Goal: Information Seeking & Learning: Learn about a topic

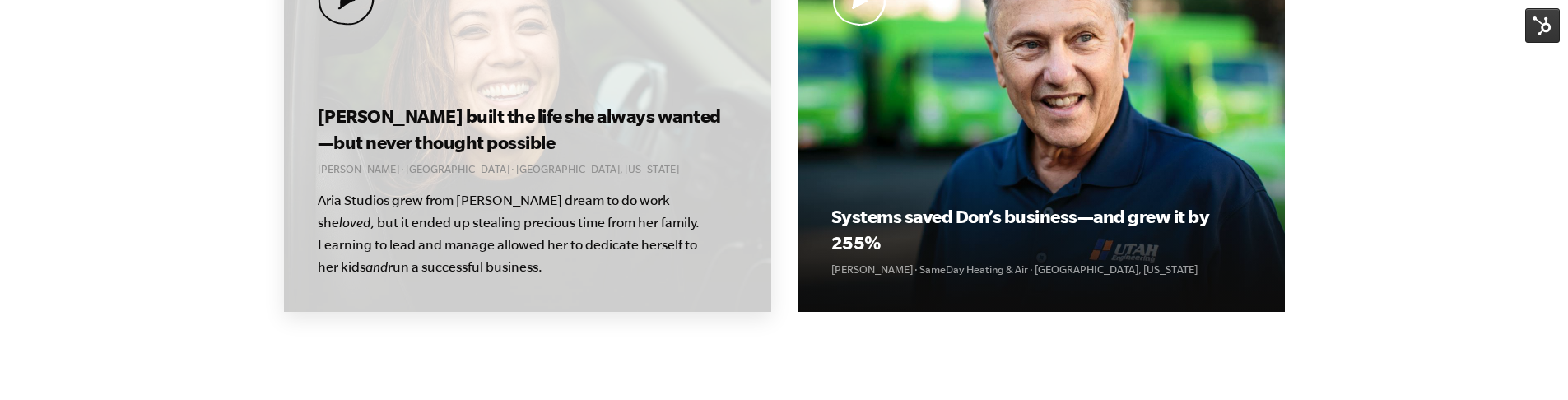
scroll to position [1152, 0]
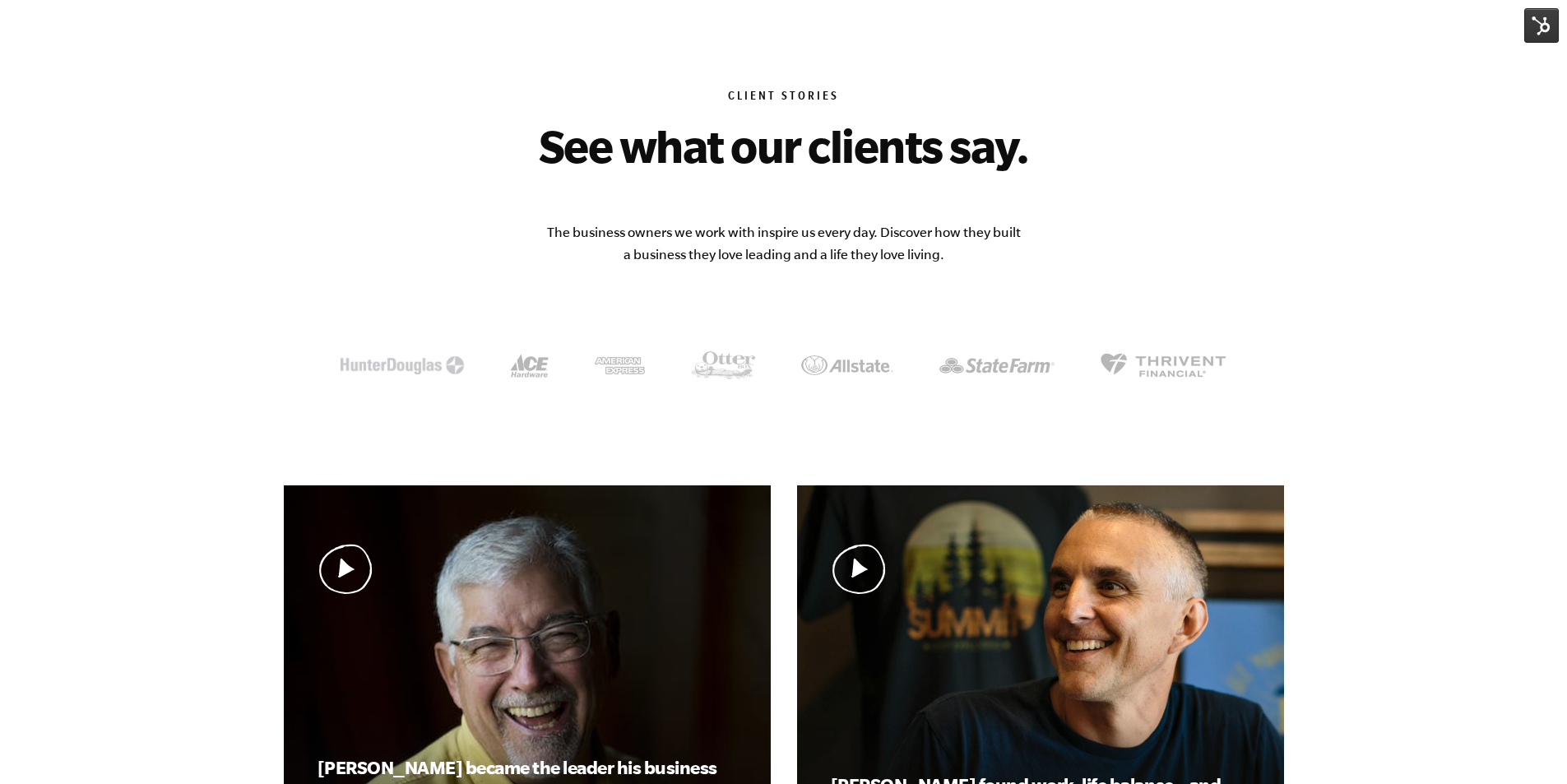
scroll to position [329, 0]
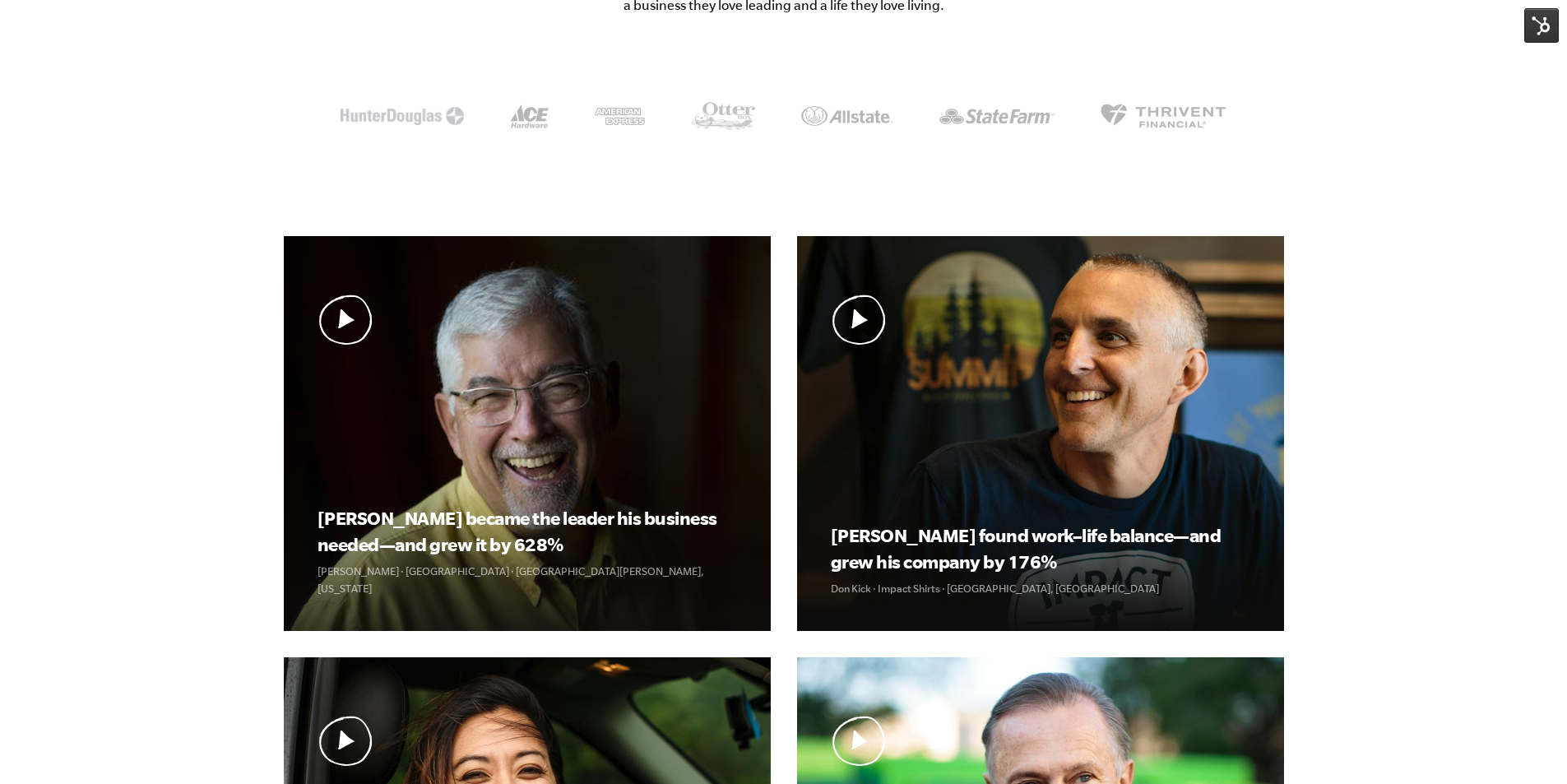
drag, startPoint x: 5, startPoint y: 695, endPoint x: 174, endPoint y: 148, distance: 572.5
click at [174, 148] on body "Why EMyth? Solutions How It Works Client Stories About Us Free Resources Why EM…" at bounding box center [784, 62] width 1567 height 784
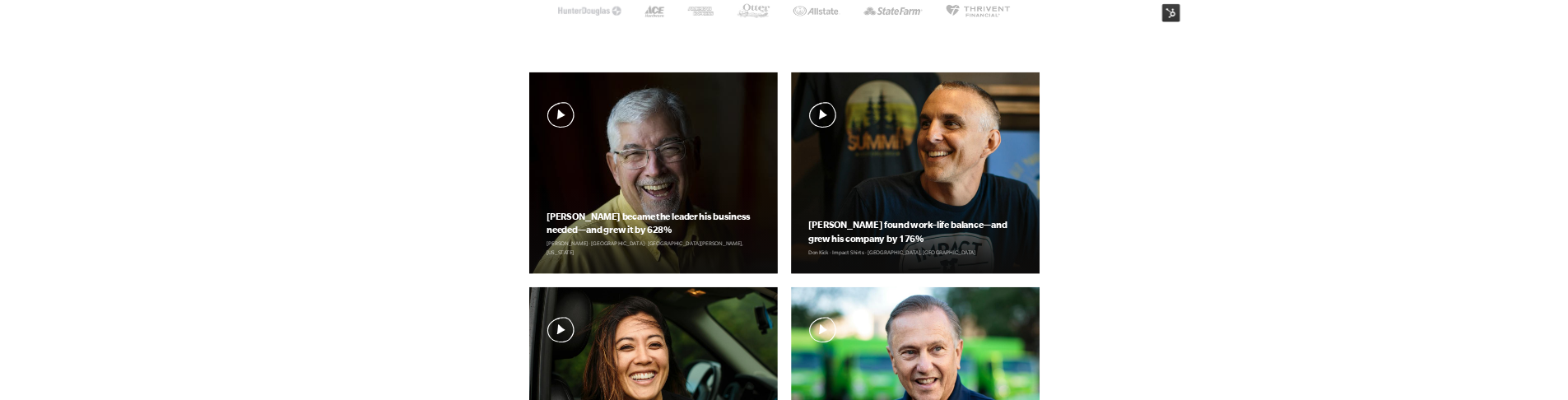
scroll to position [658, 0]
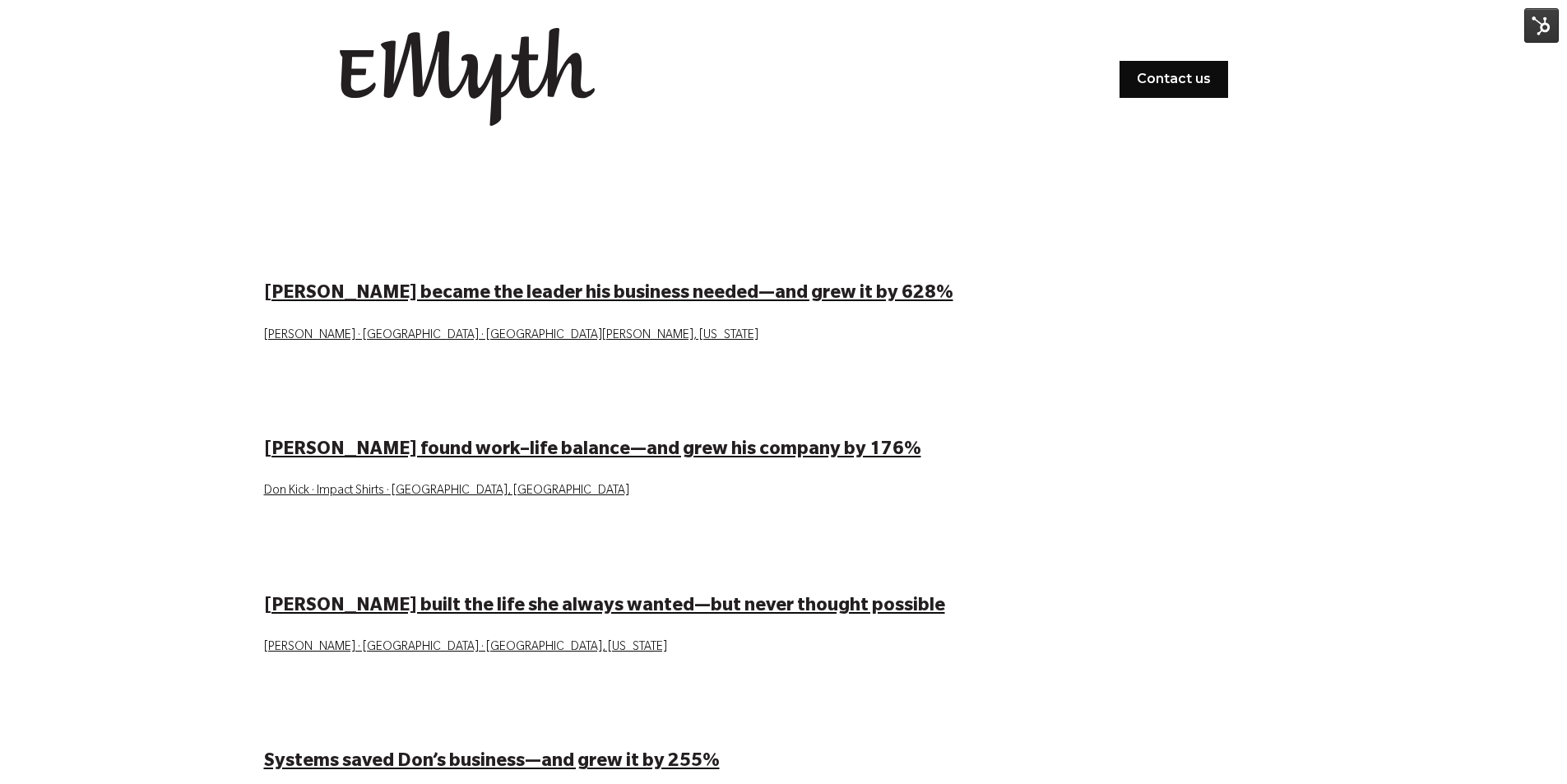
click at [1535, 30] on img at bounding box center [1542, 26] width 35 height 35
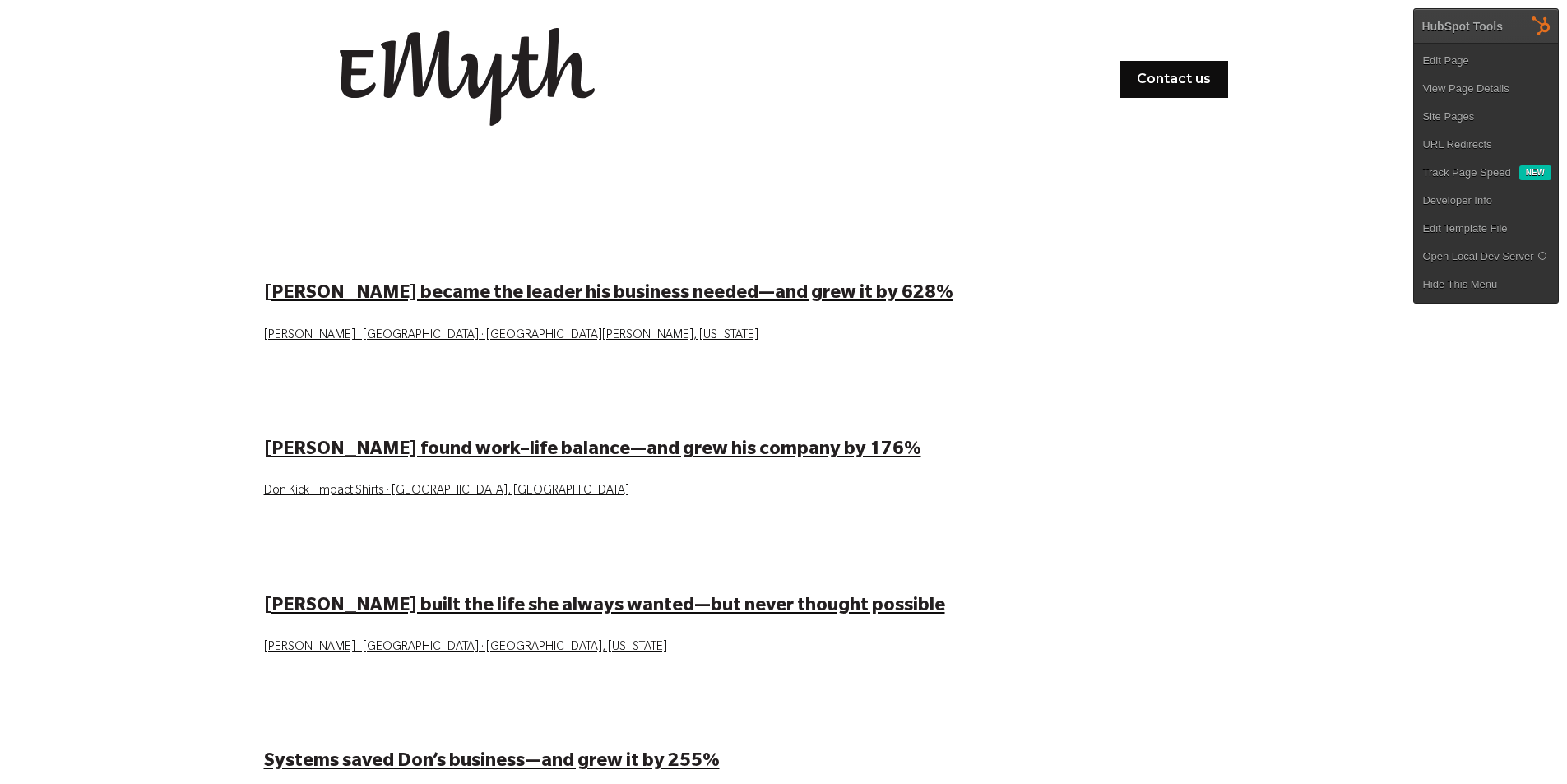
click at [1495, 46] on ul "Edit Page View Page Details Site Pages URL Redirects Track Page Speed New Devel…" at bounding box center [1486, 172] width 144 height 259
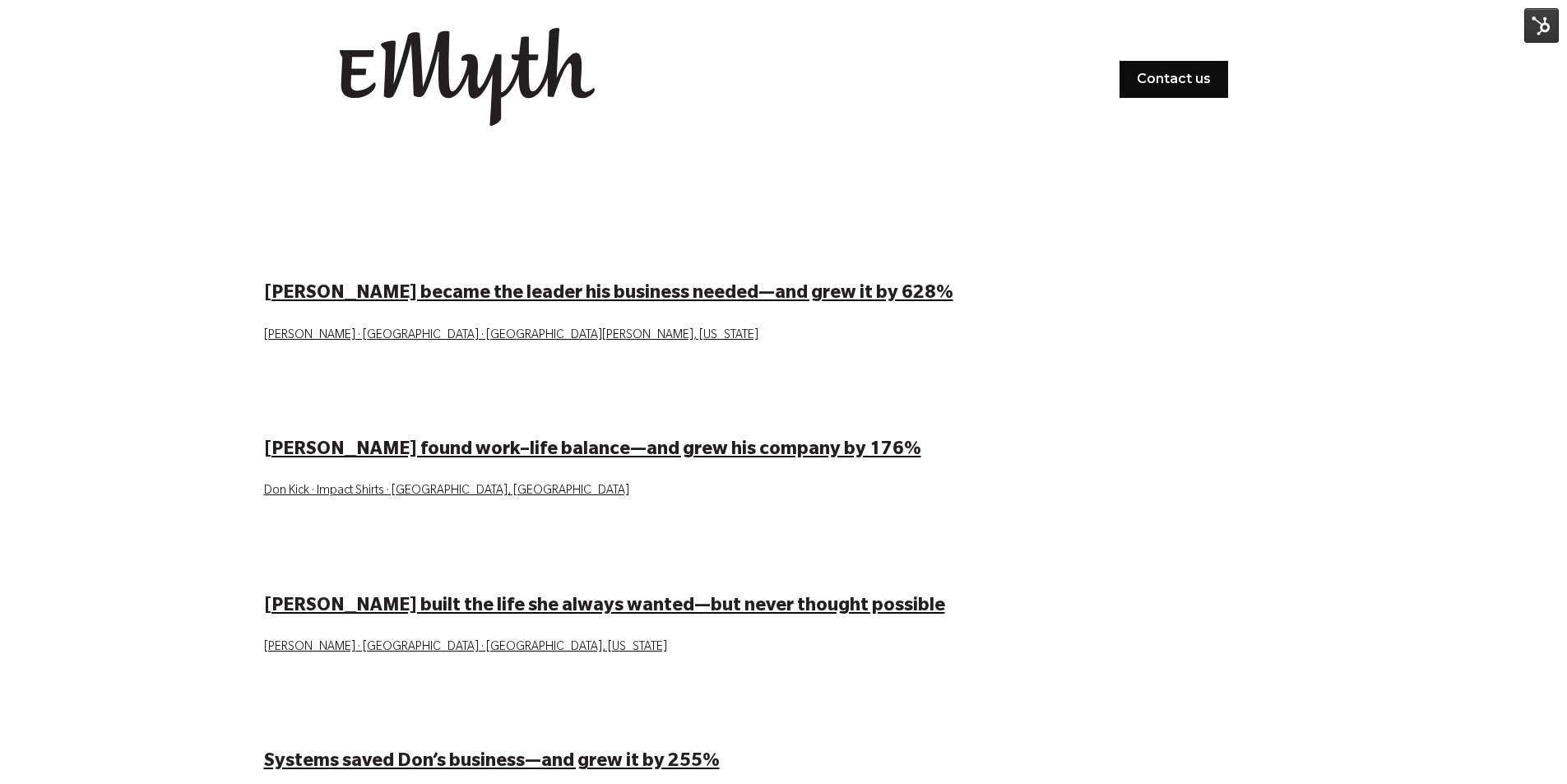
click at [1536, 27] on img at bounding box center [1542, 26] width 35 height 35
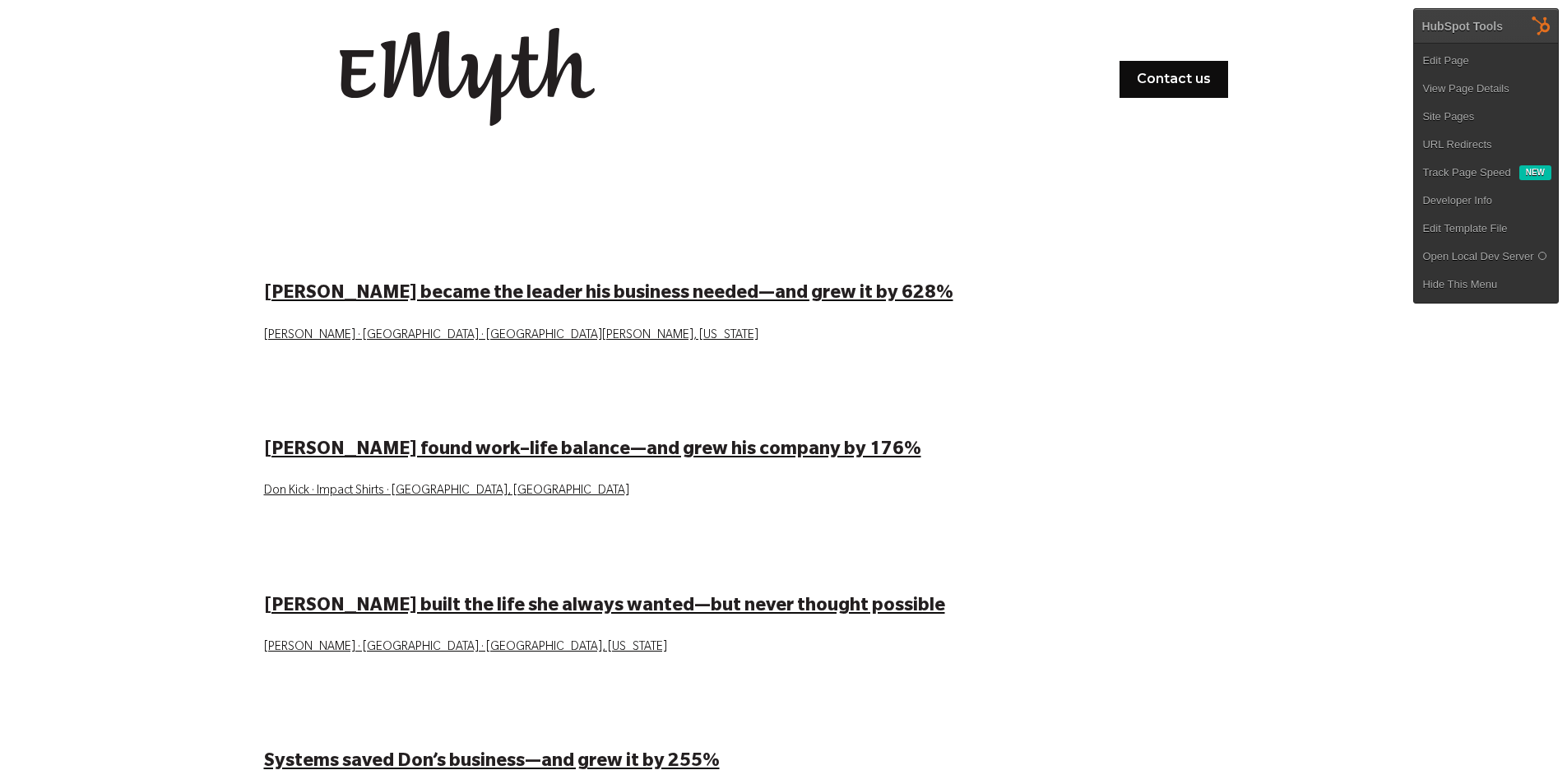
click at [1506, 48] on link "Edit Page" at bounding box center [1486, 61] width 144 height 28
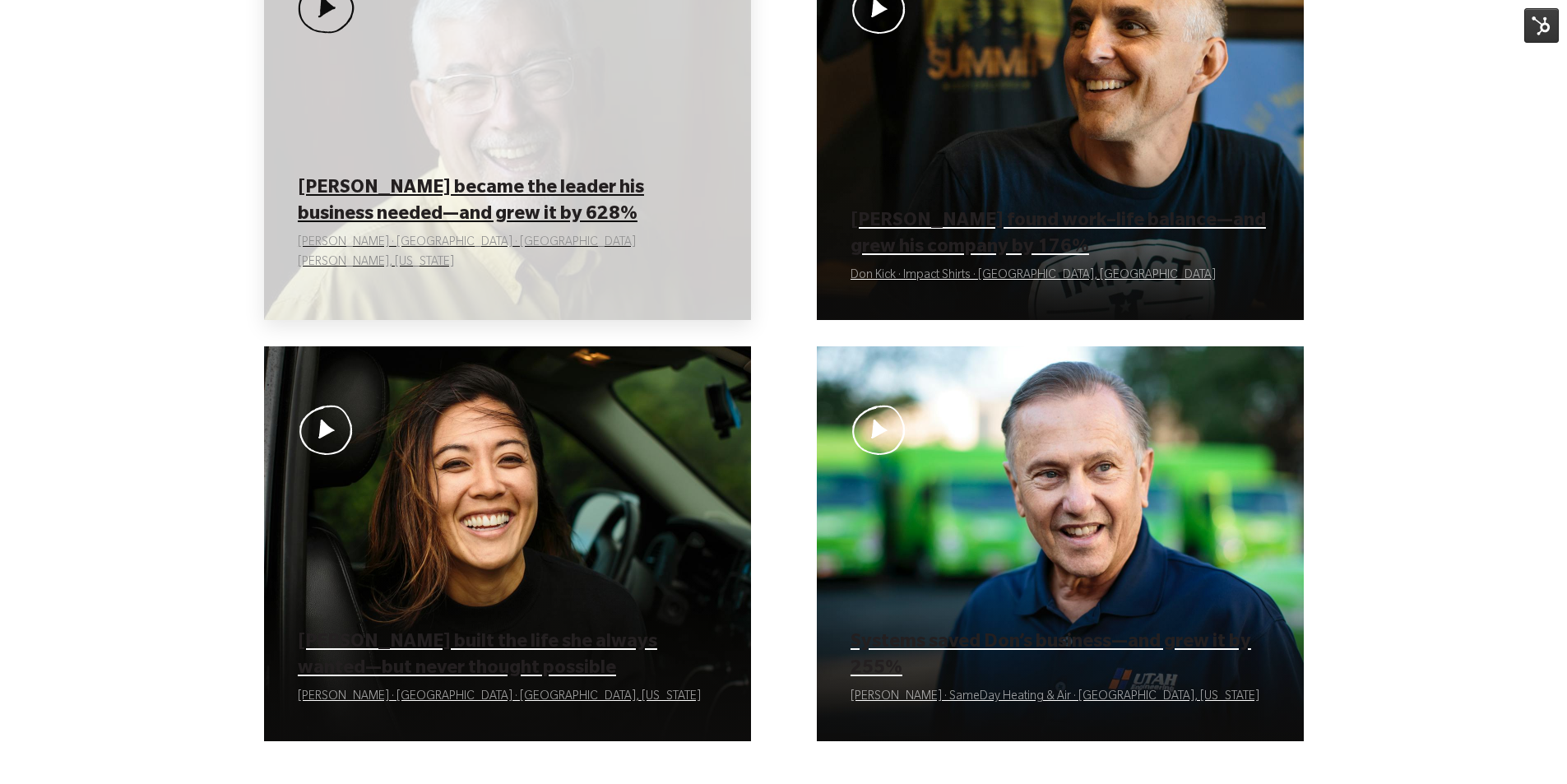
scroll to position [164, 0]
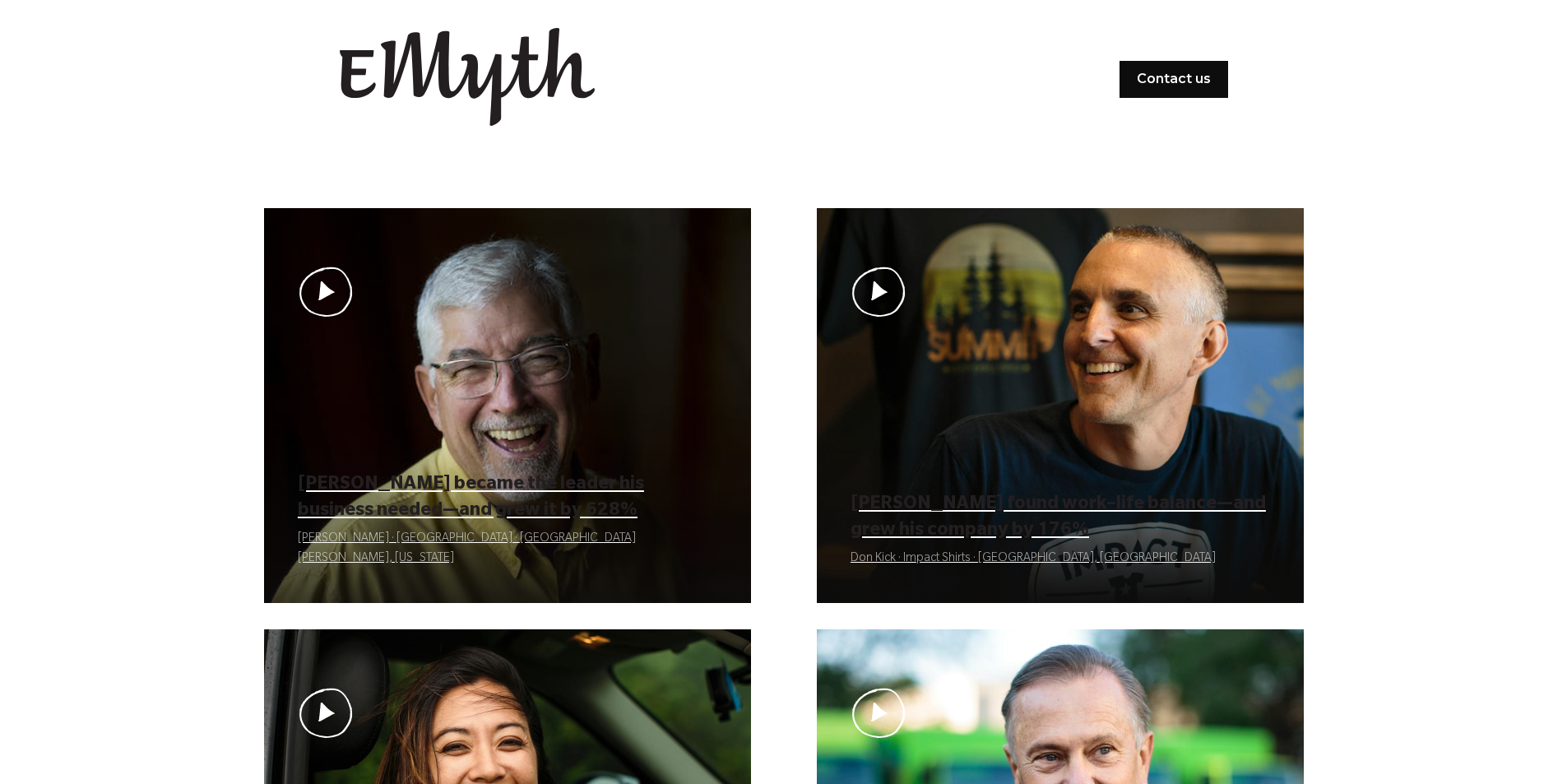
scroll to position [164, 0]
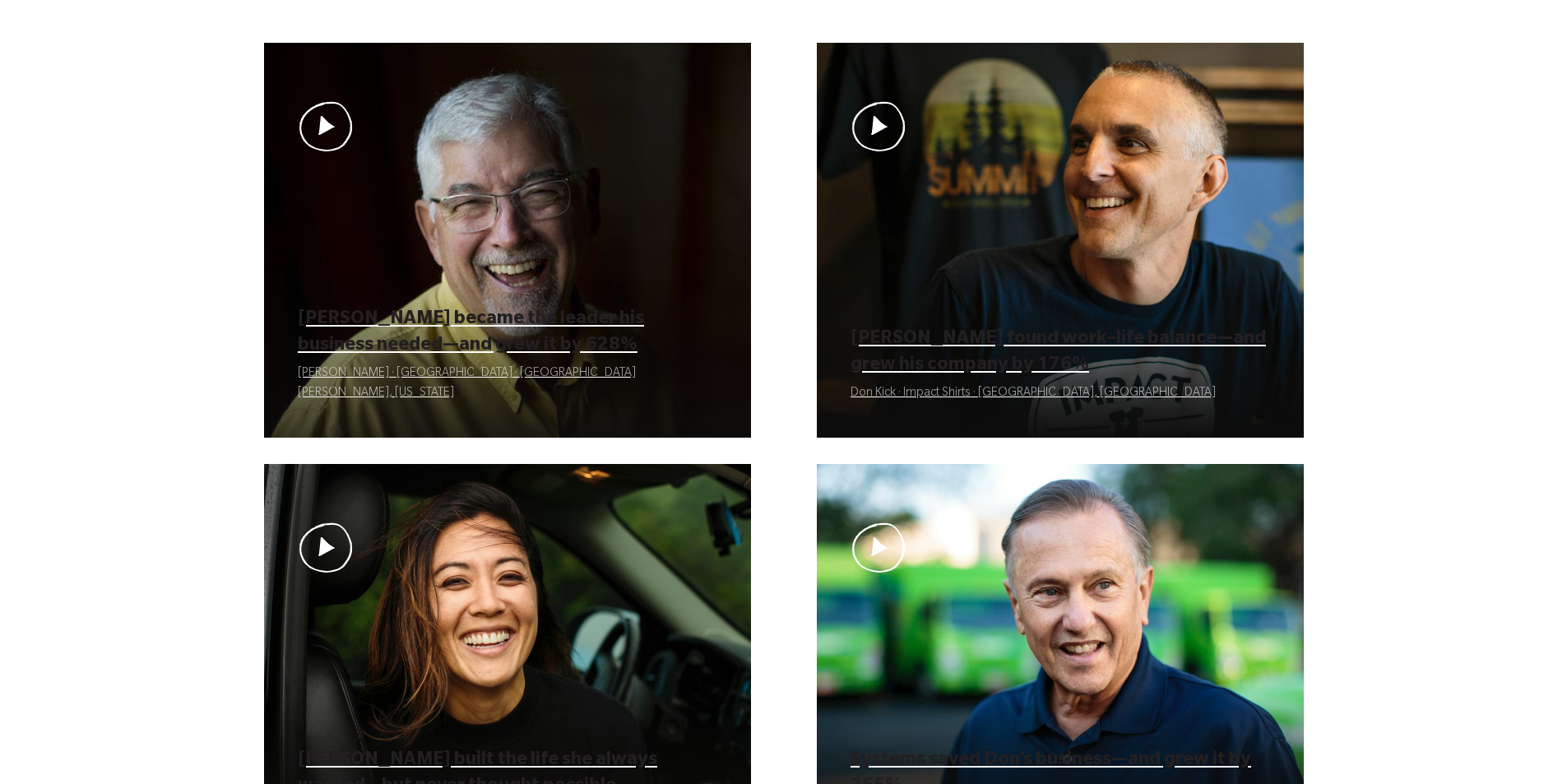
scroll to position [164, 0]
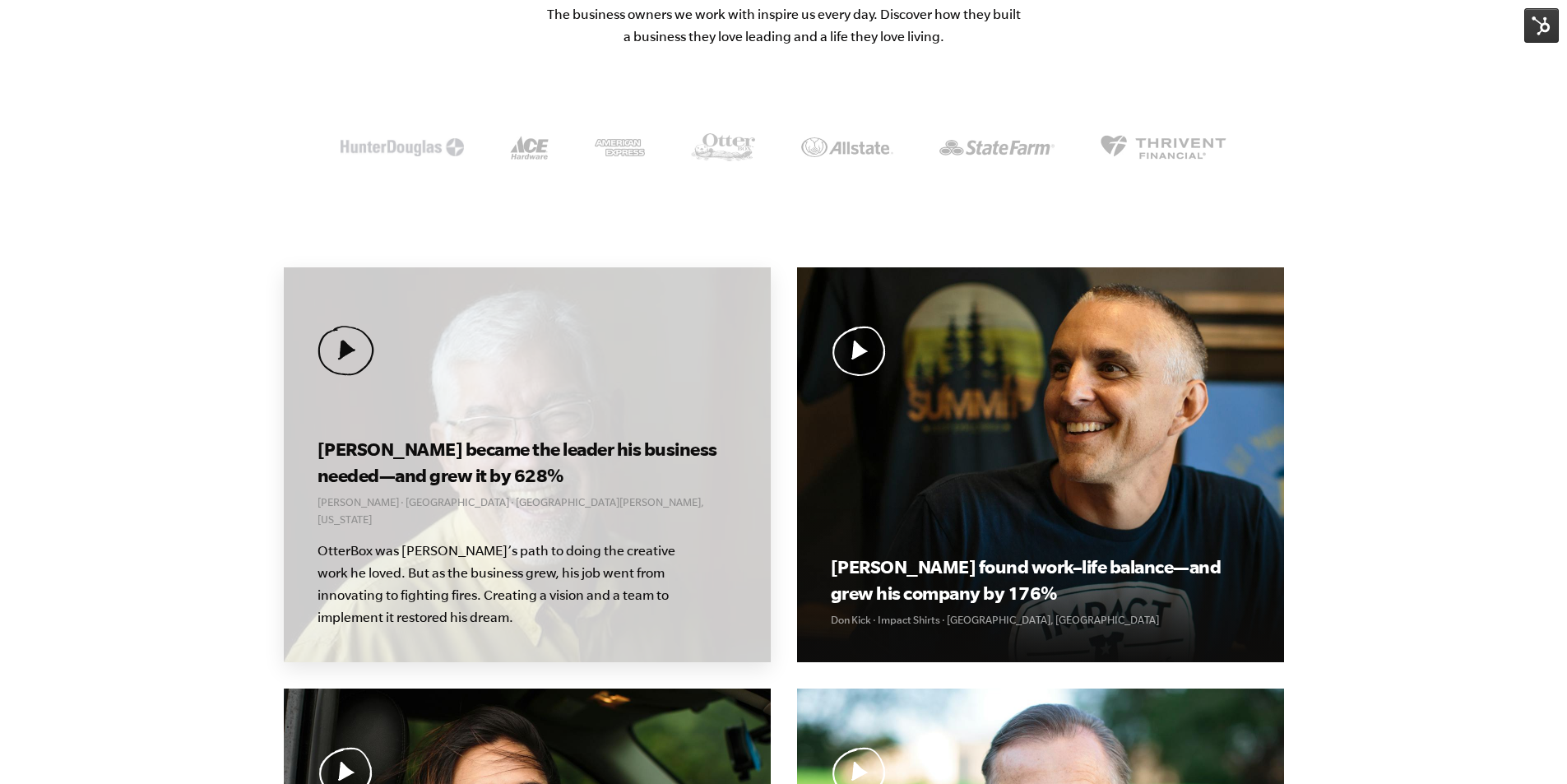
scroll to position [329, 0]
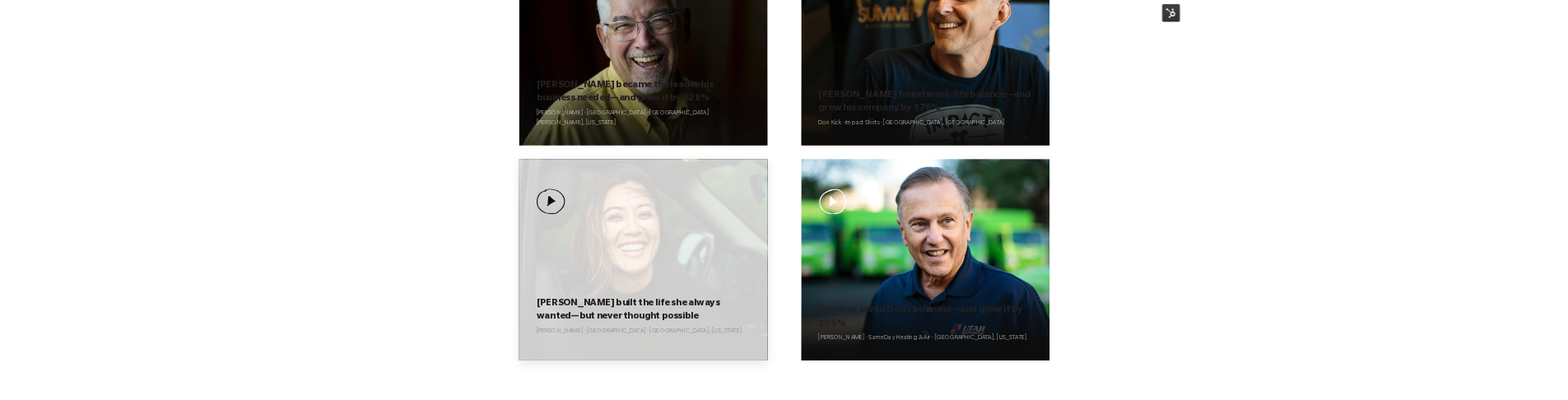
scroll to position [329, 0]
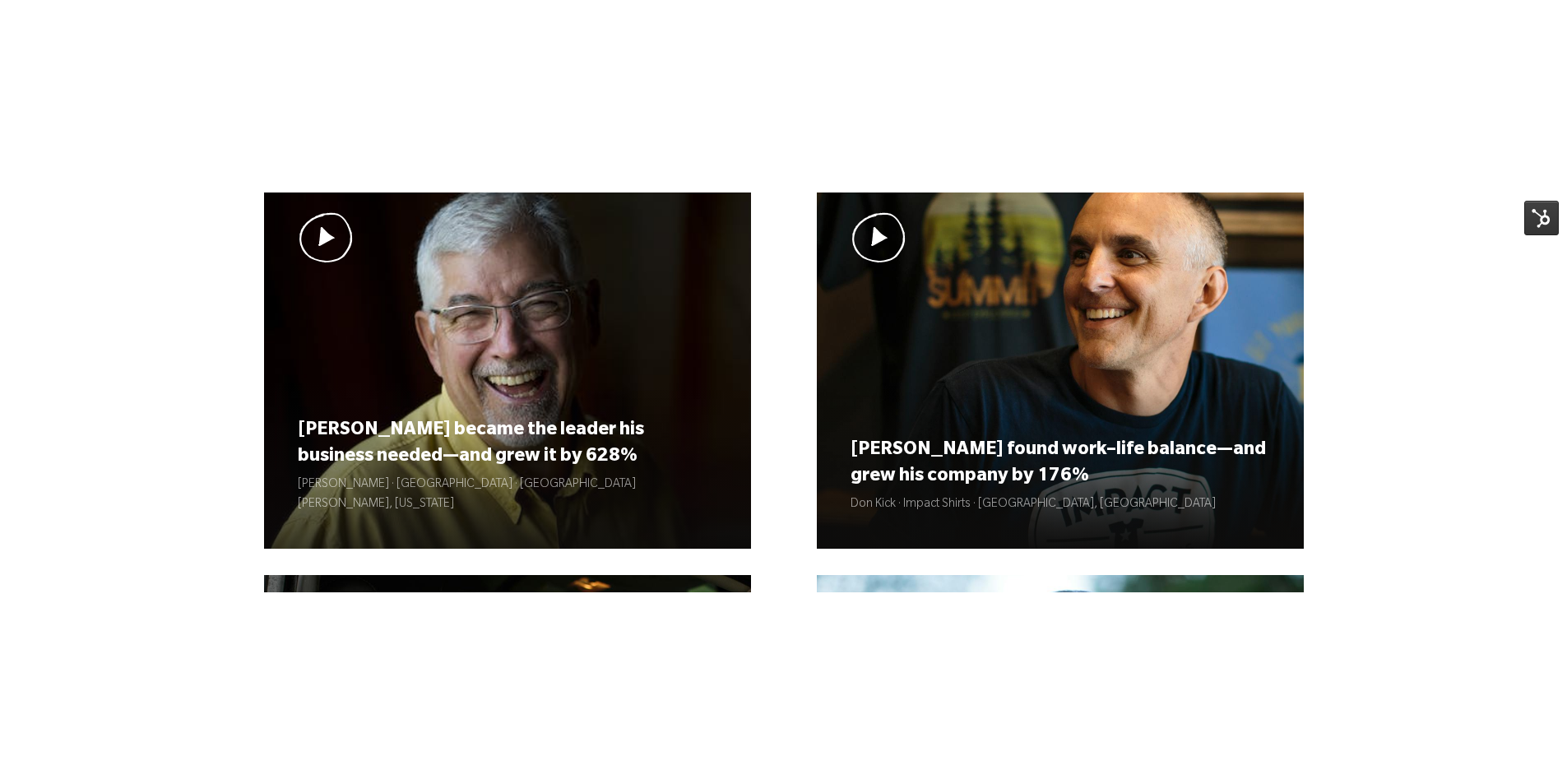
scroll to position [329, 0]
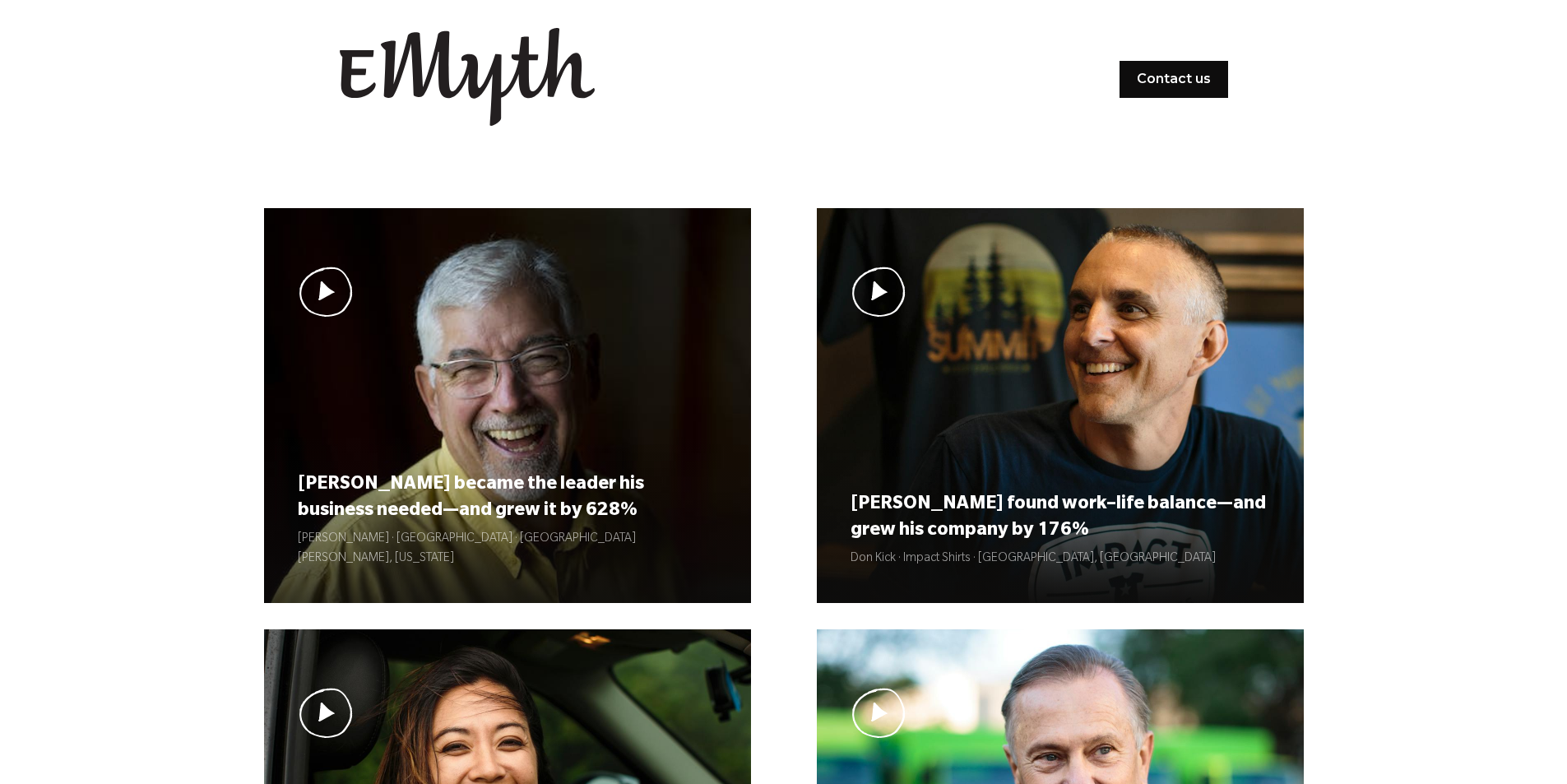
scroll to position [328, 0]
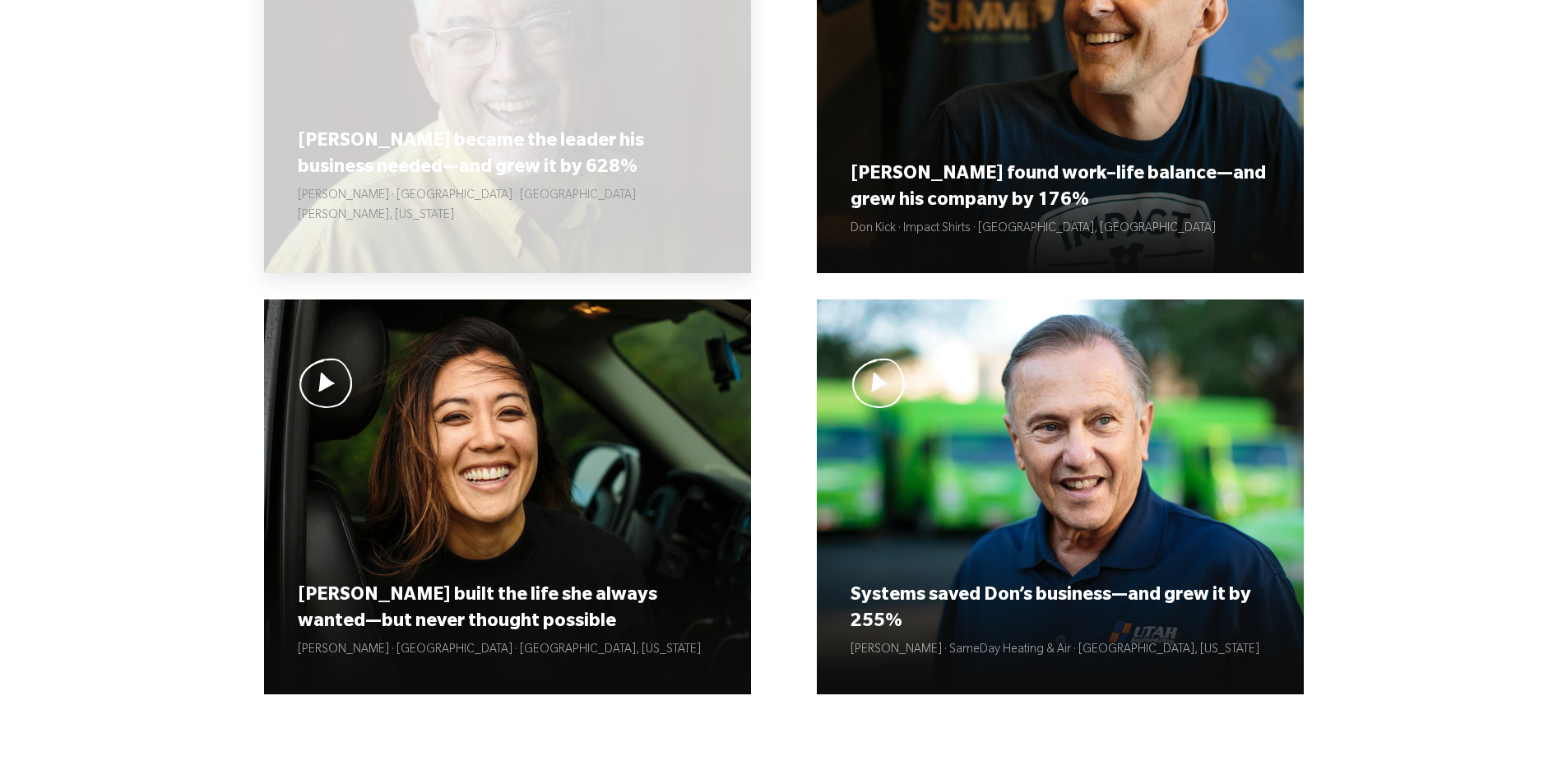
scroll to position [329, 0]
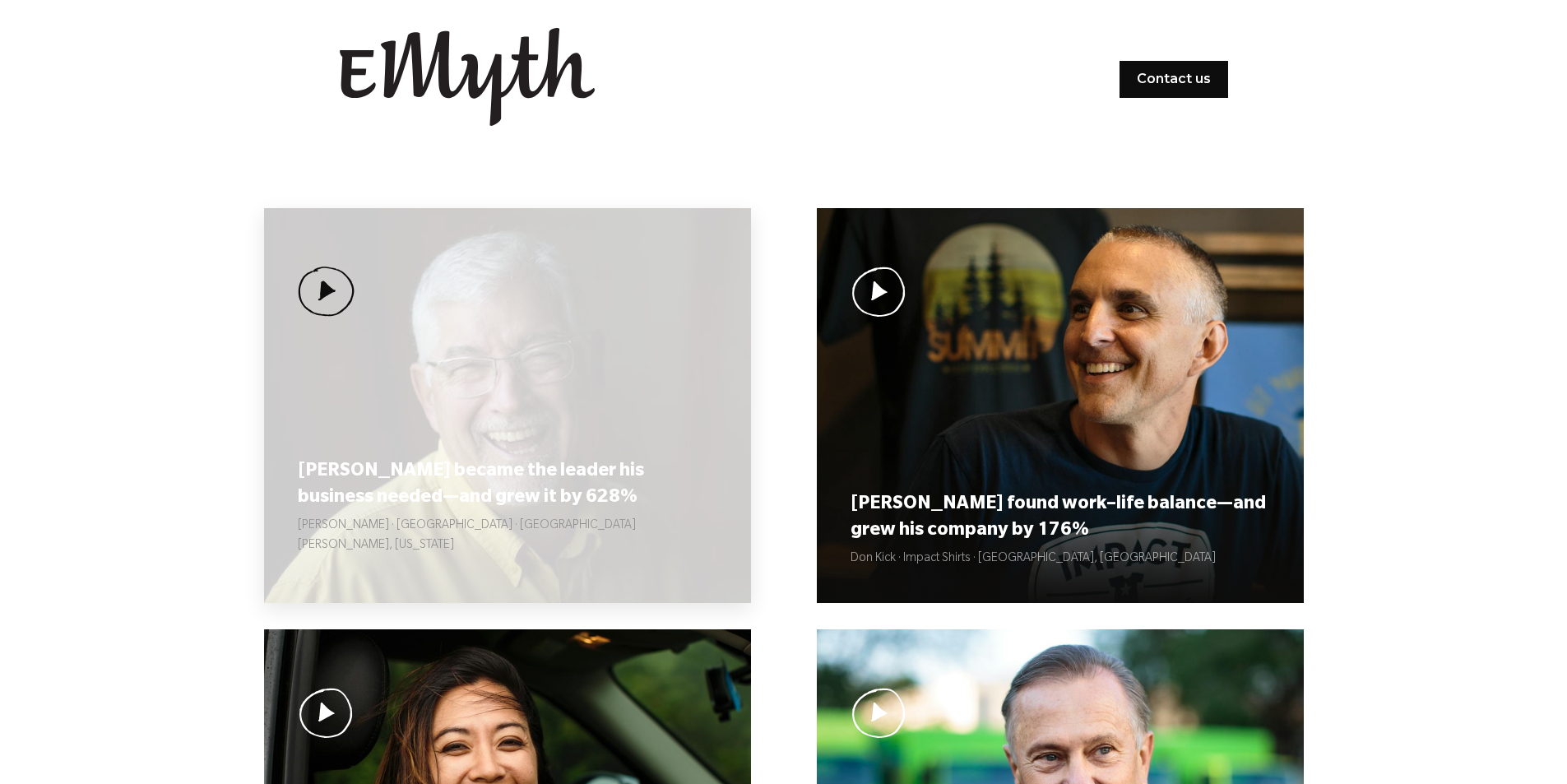
scroll to position [164, 0]
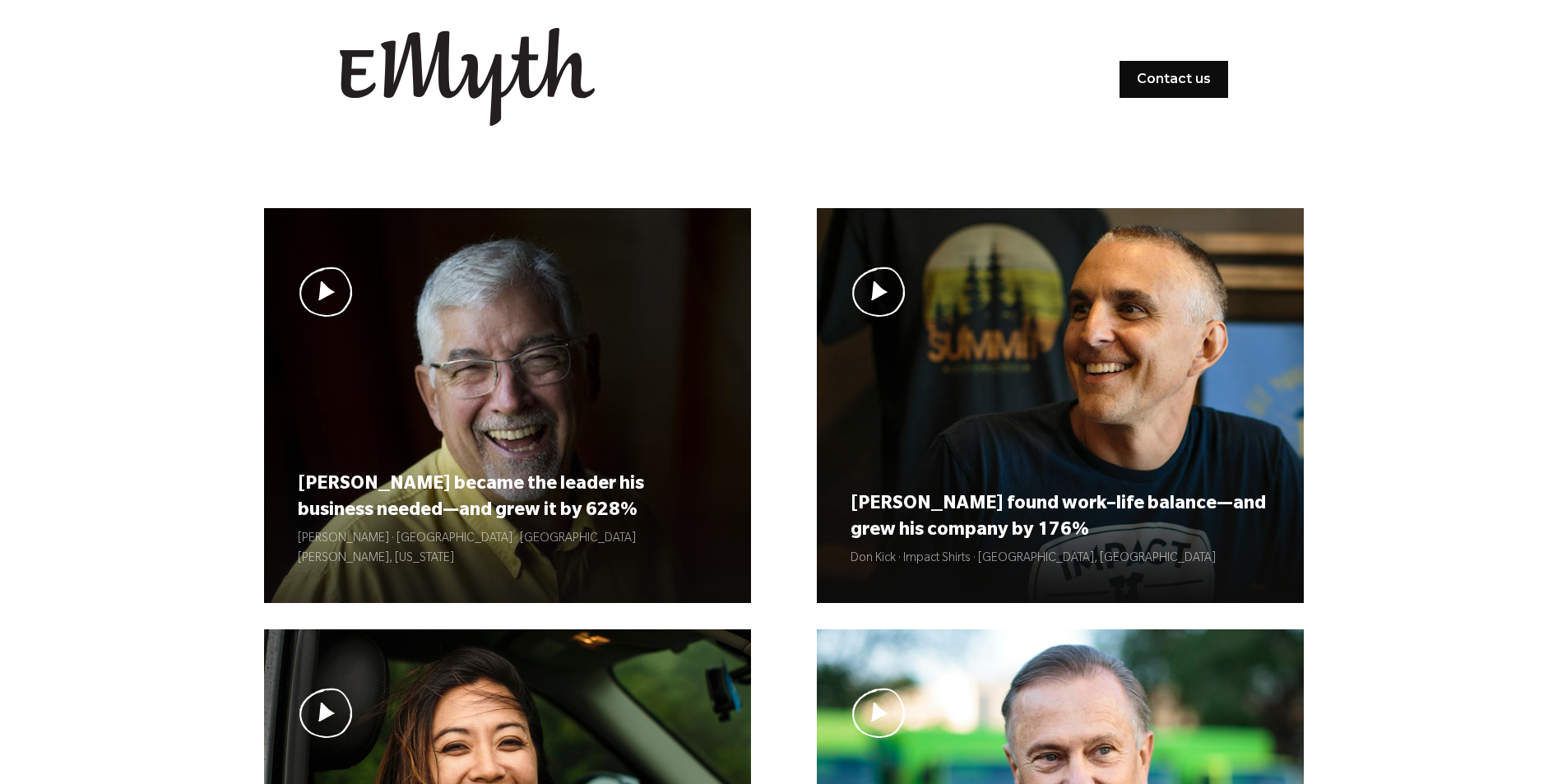
scroll to position [164, 0]
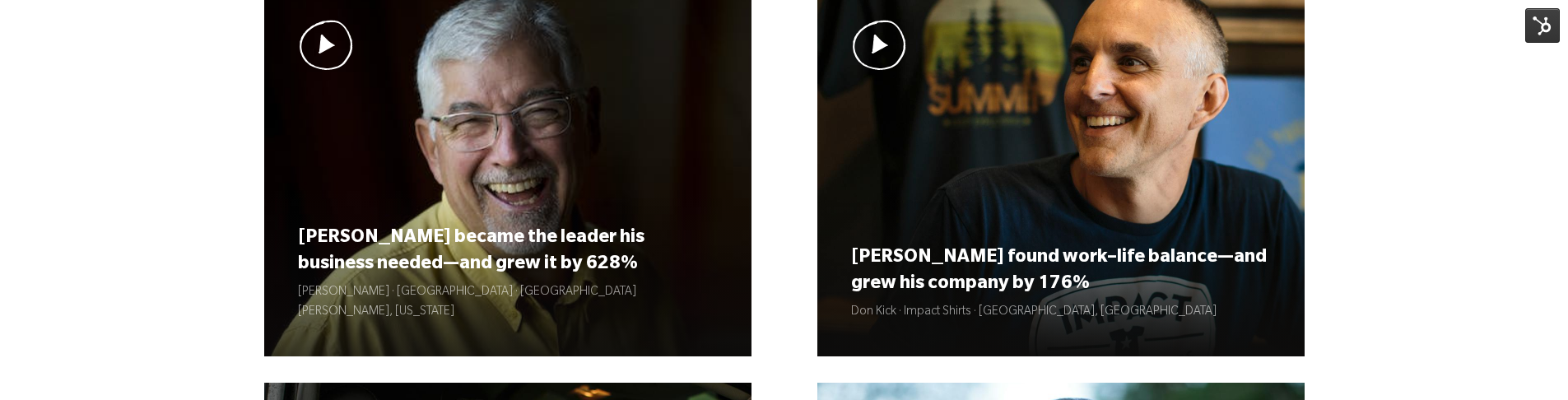
scroll to position [329, 0]
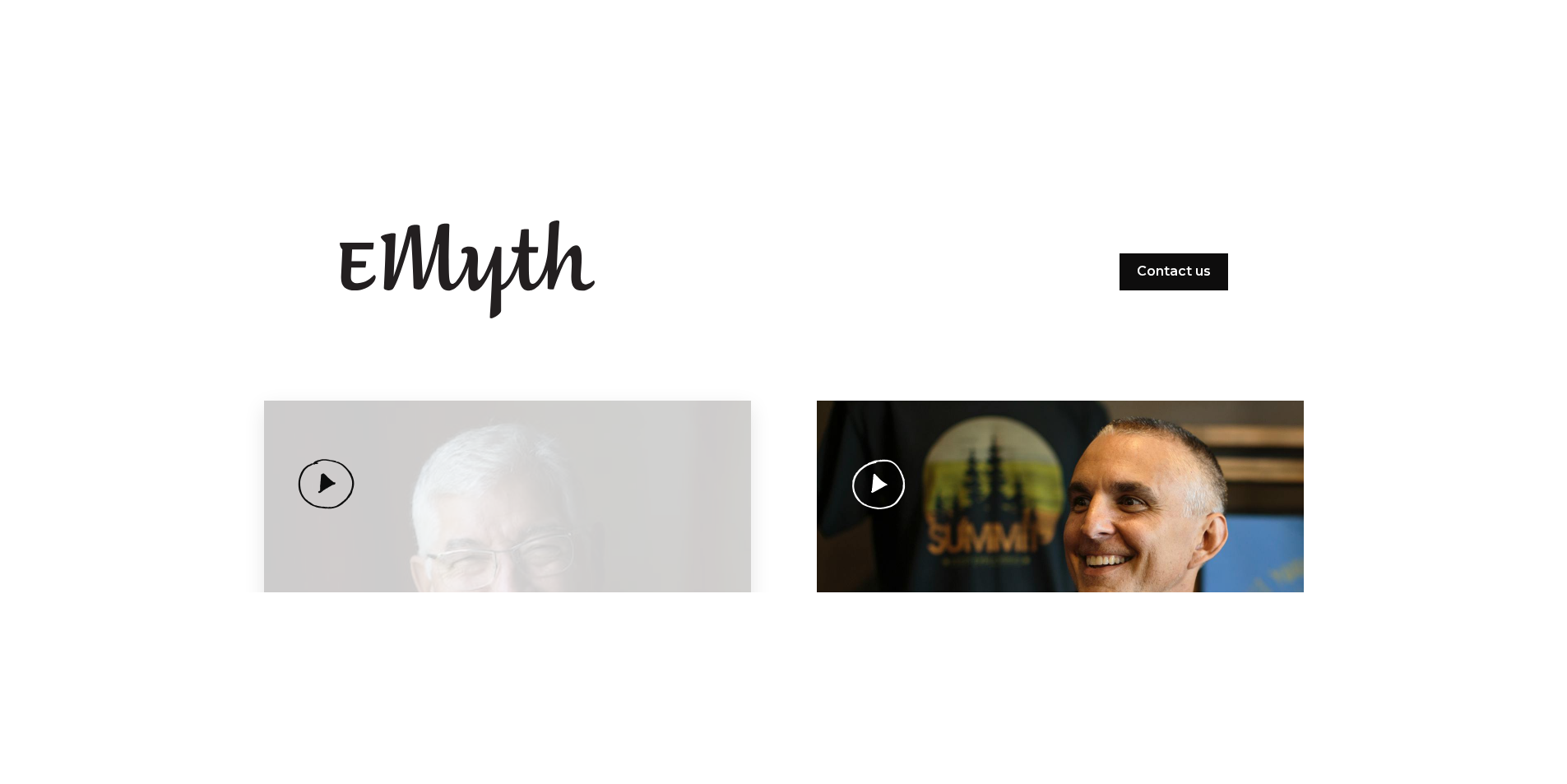
scroll to position [329, 0]
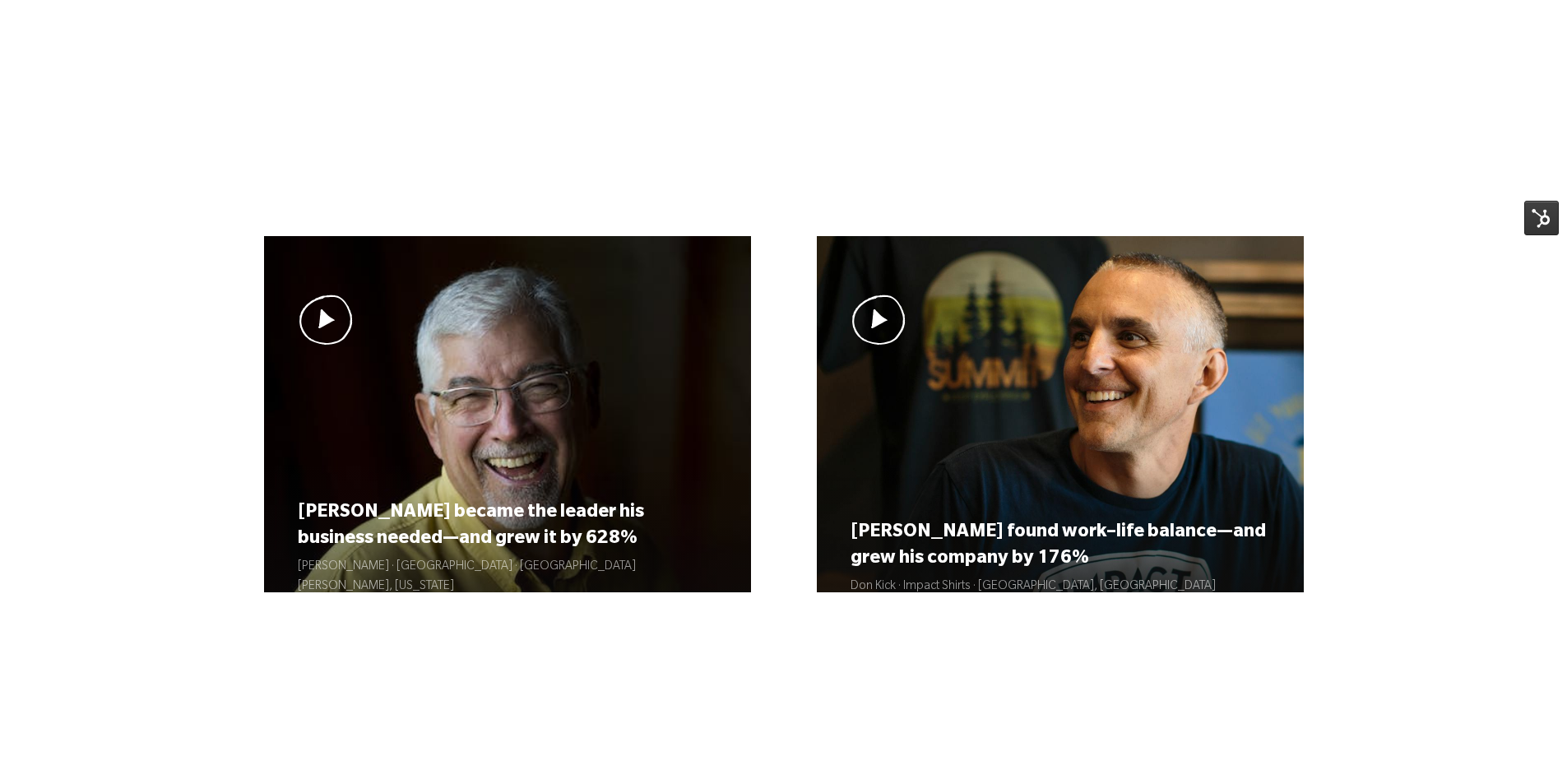
scroll to position [329, 0]
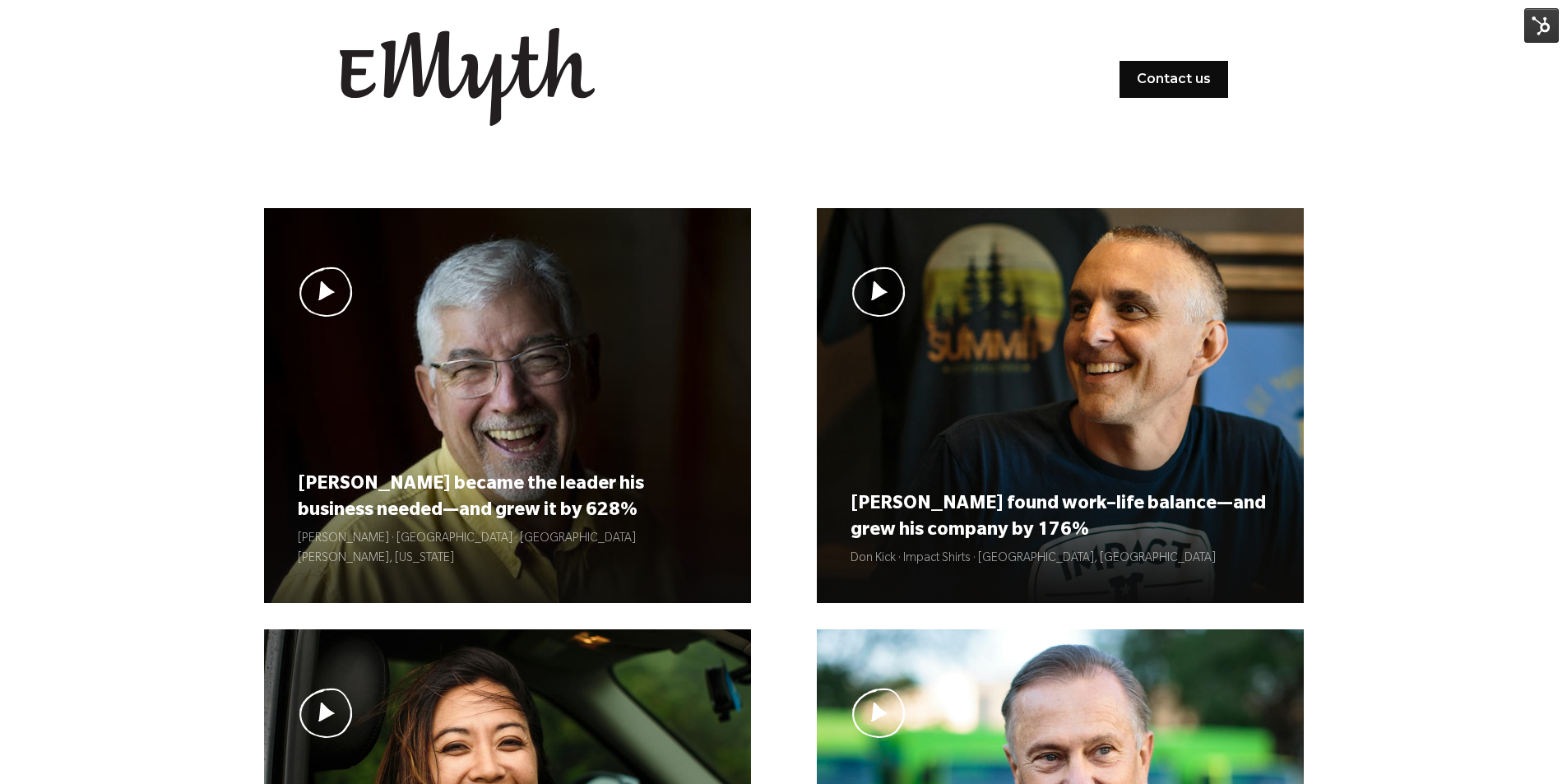
scroll to position [329, 0]
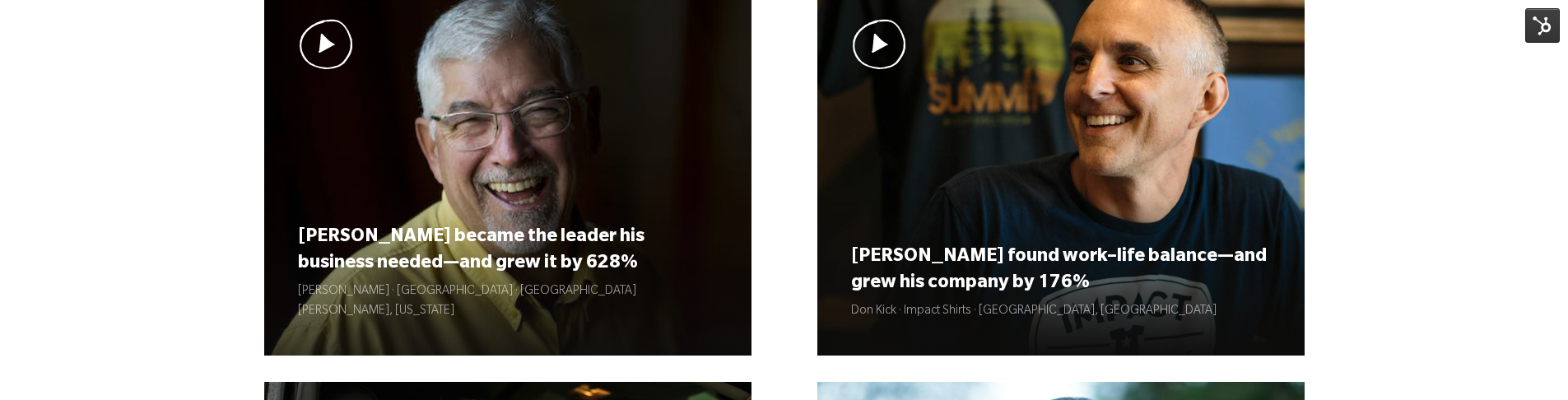
scroll to position [330, 0]
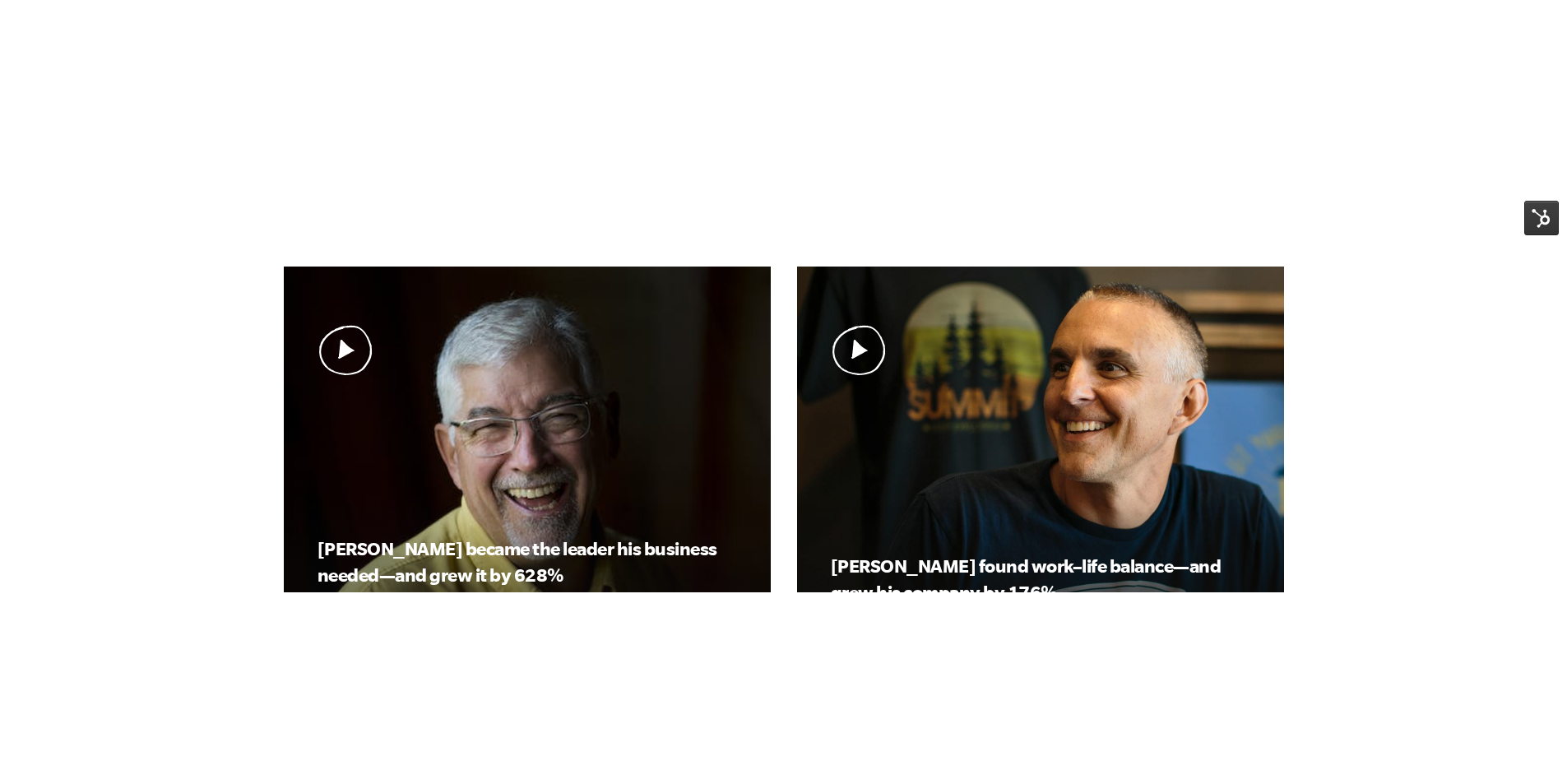
scroll to position [573, 0]
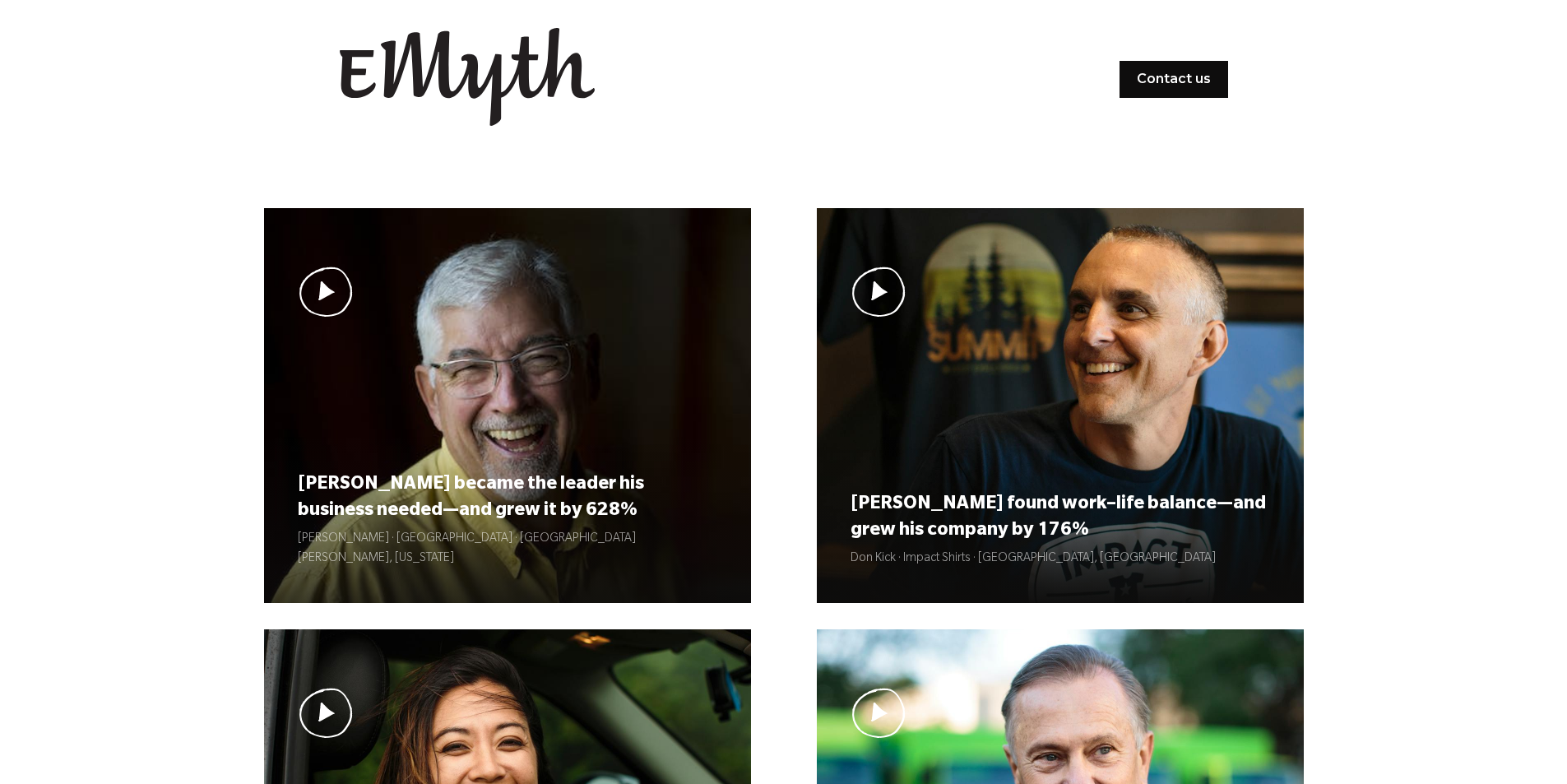
scroll to position [330, 0]
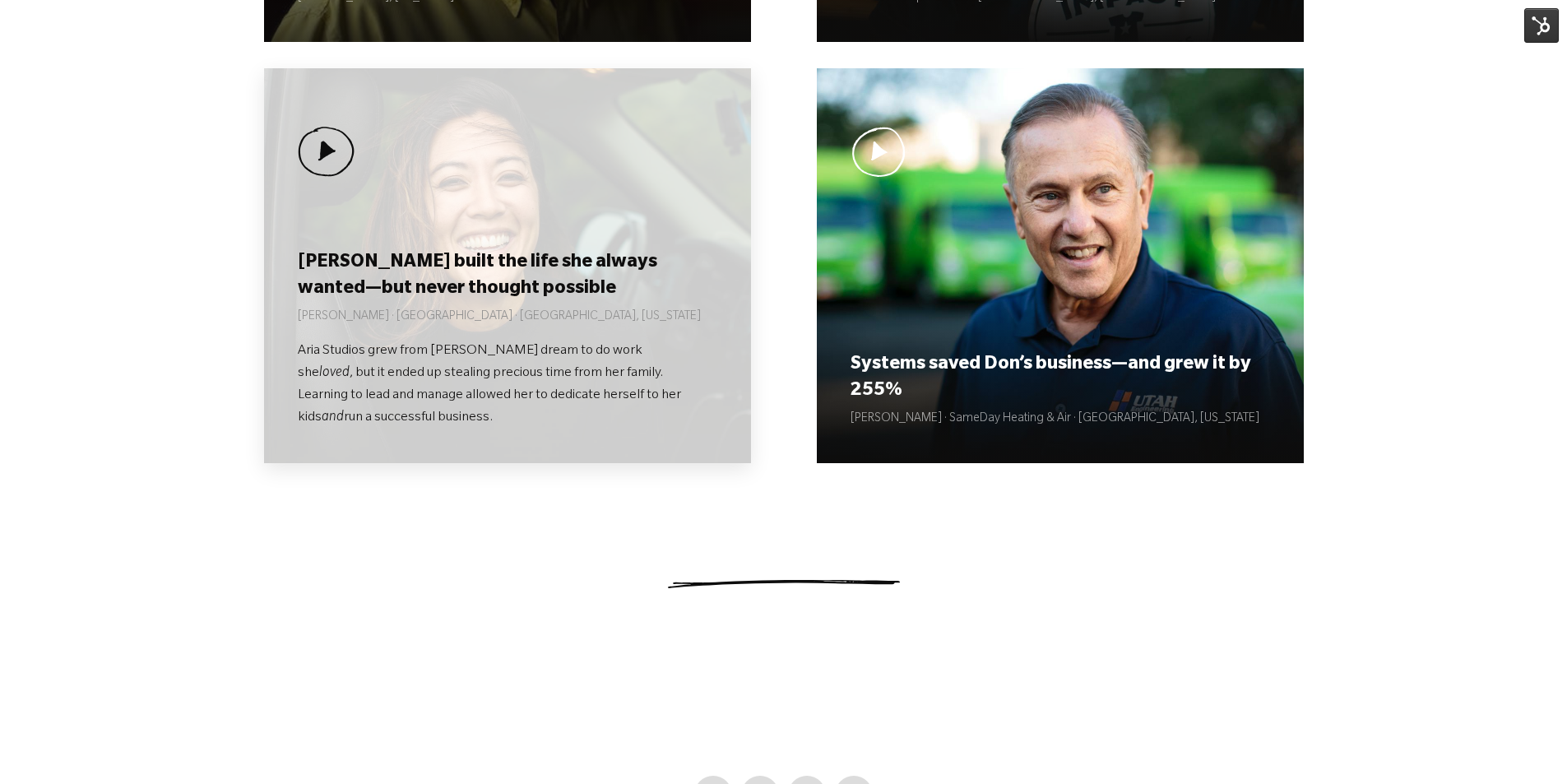
scroll to position [576, 0]
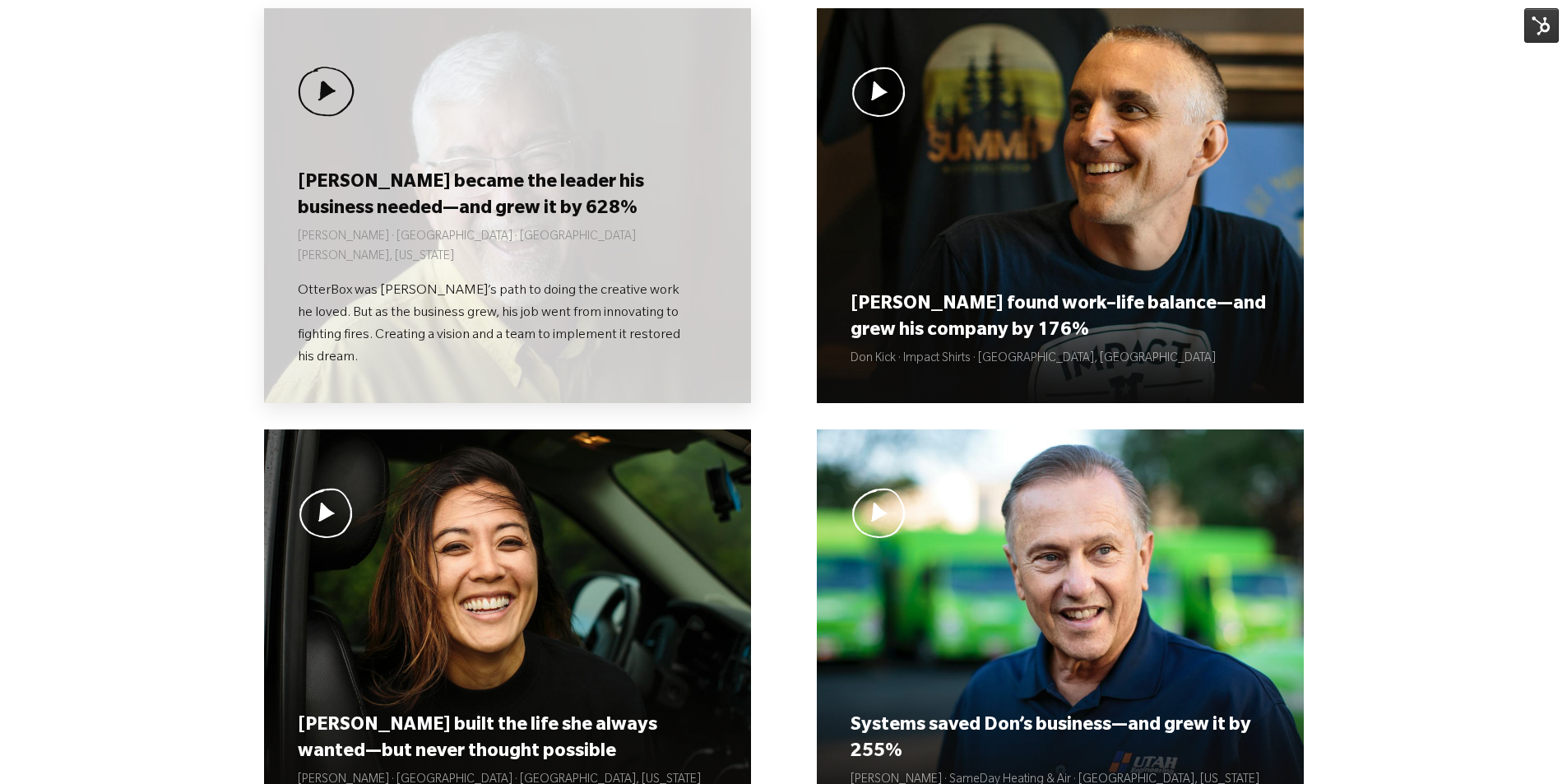
scroll to position [164, 0]
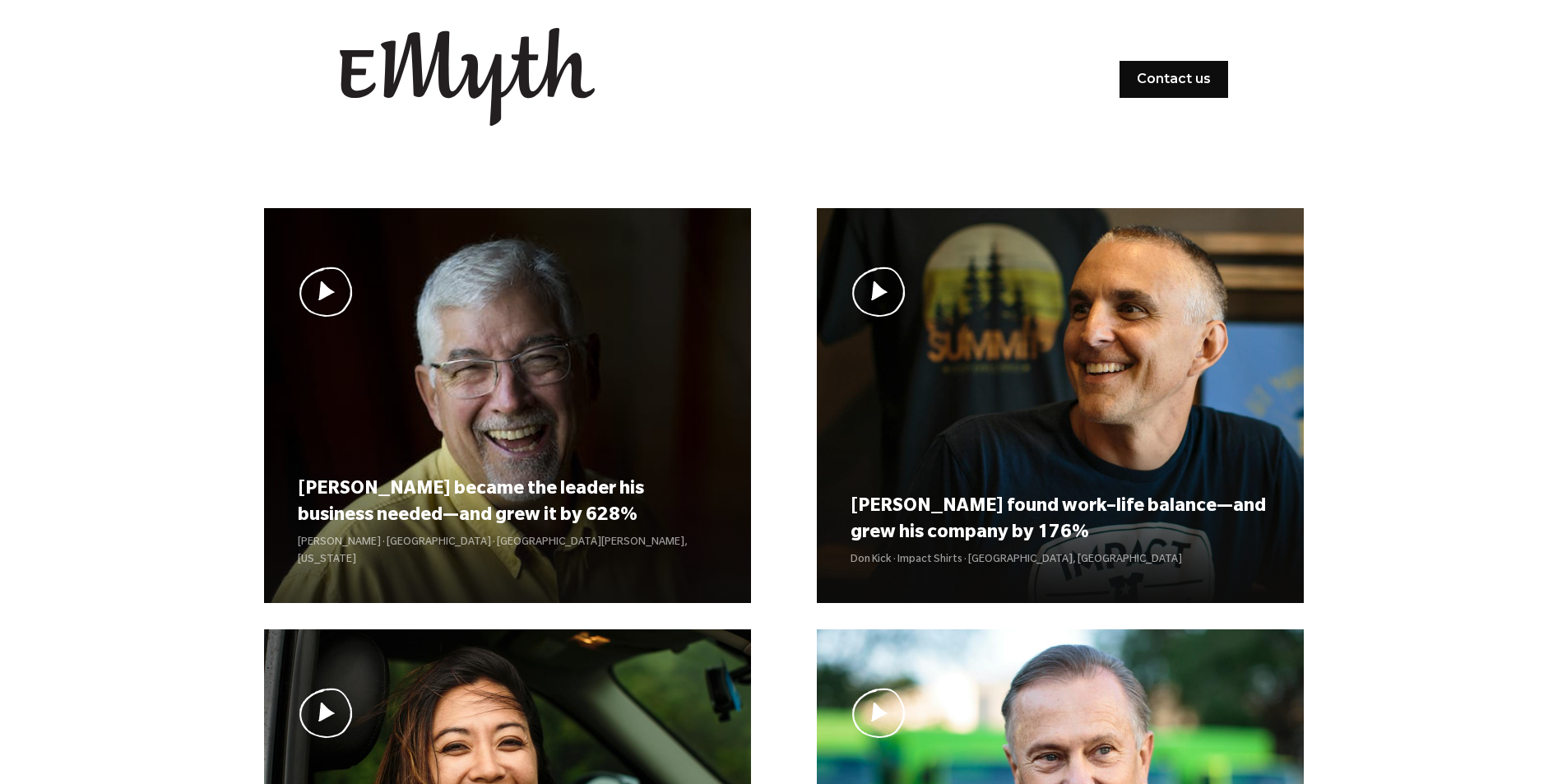
scroll to position [164, 0]
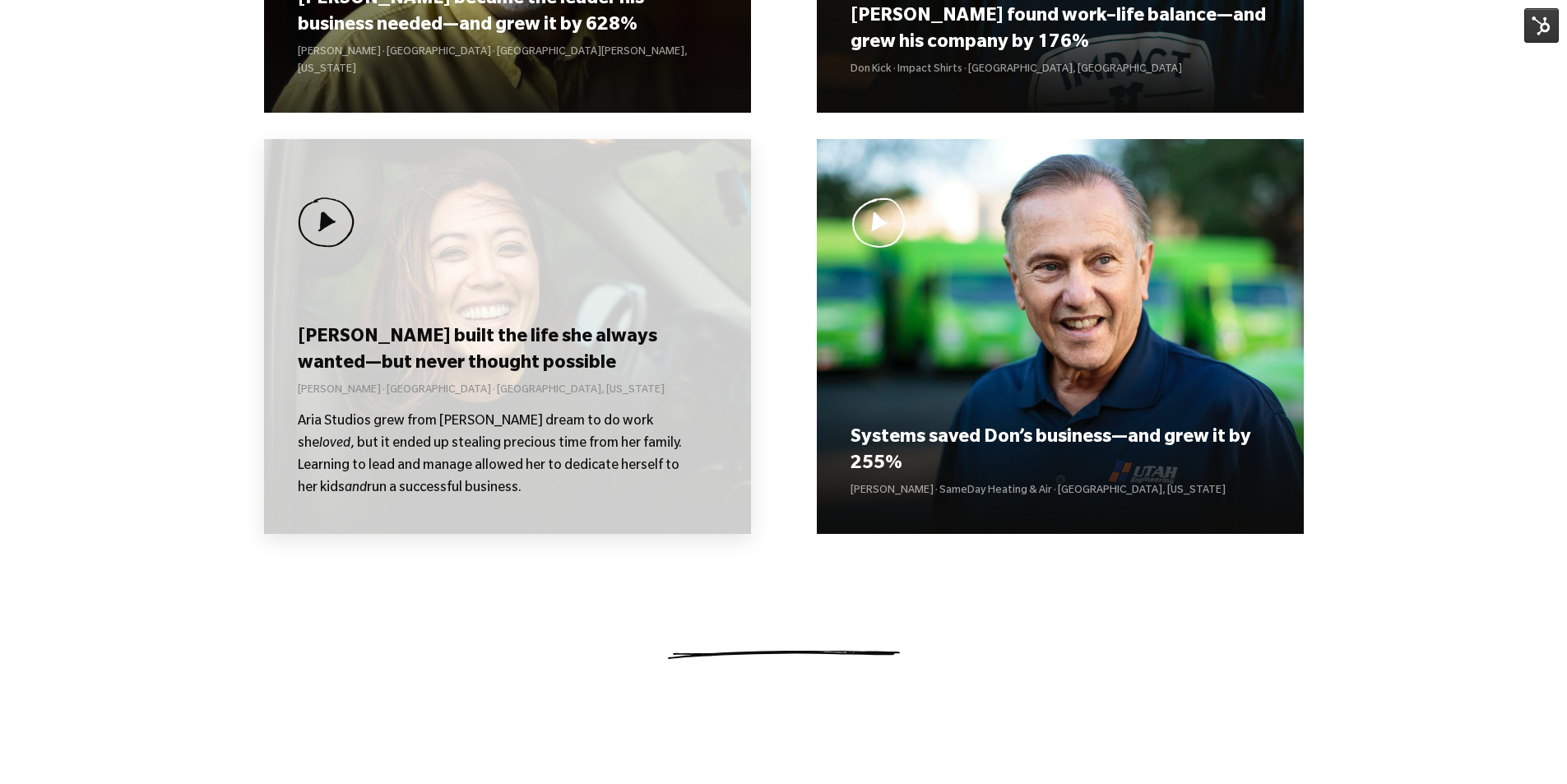
scroll to position [493, 0]
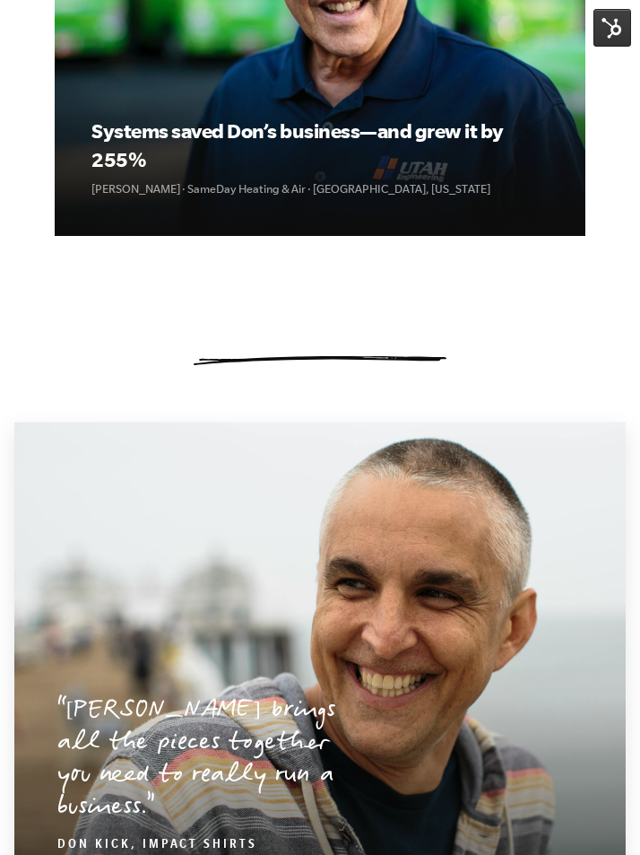
scroll to position [2203, 0]
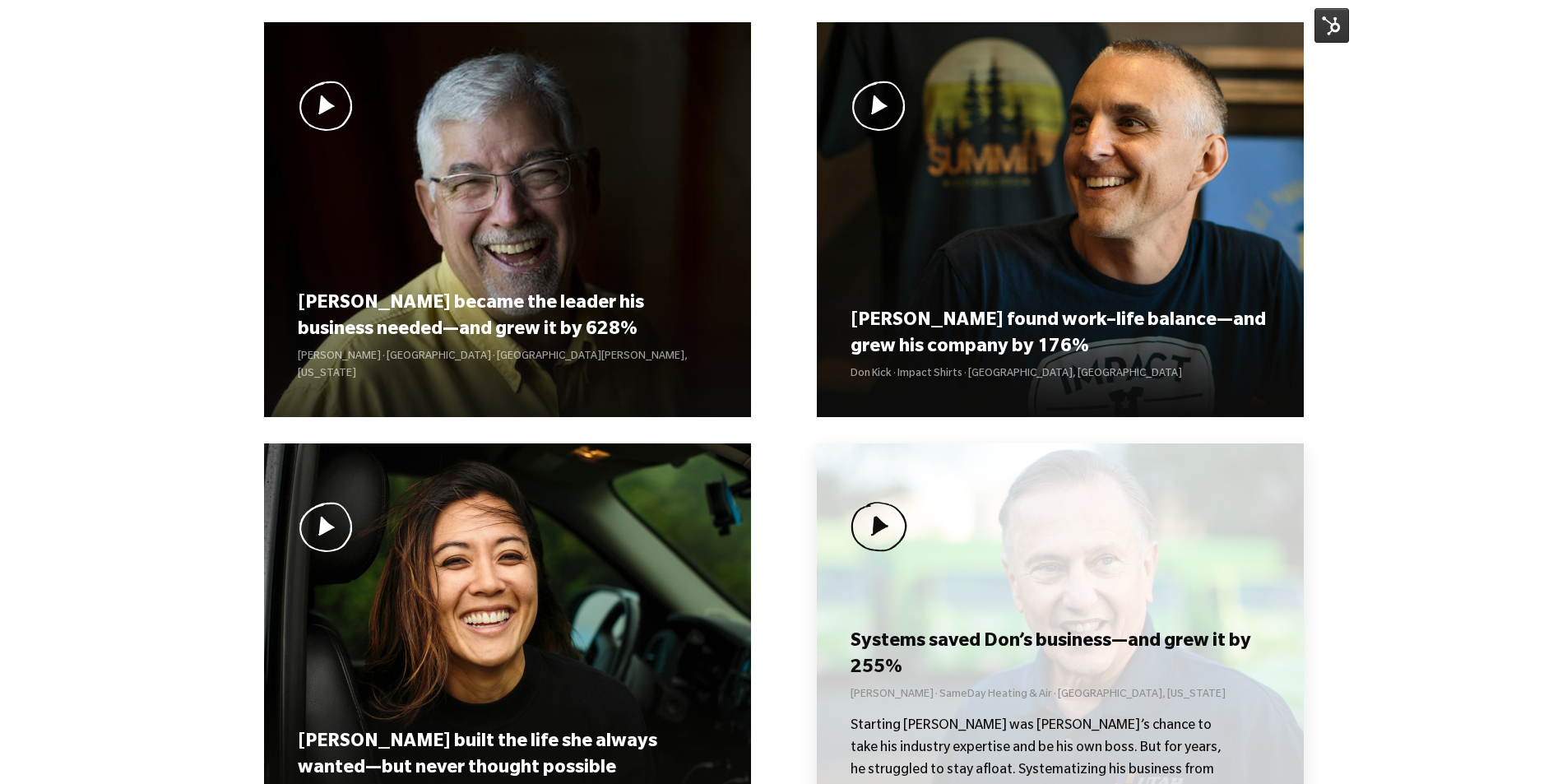
scroll to position [155, 0]
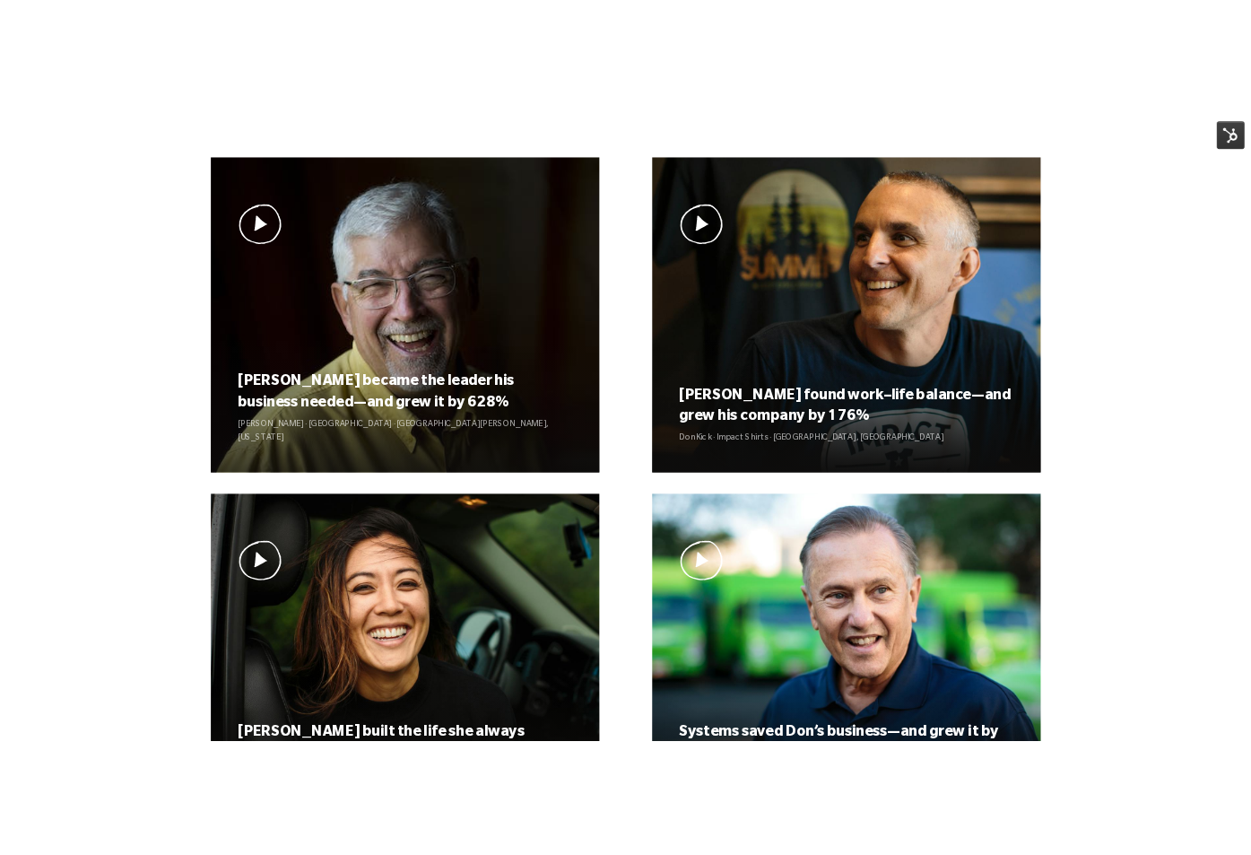
scroll to position [169, 0]
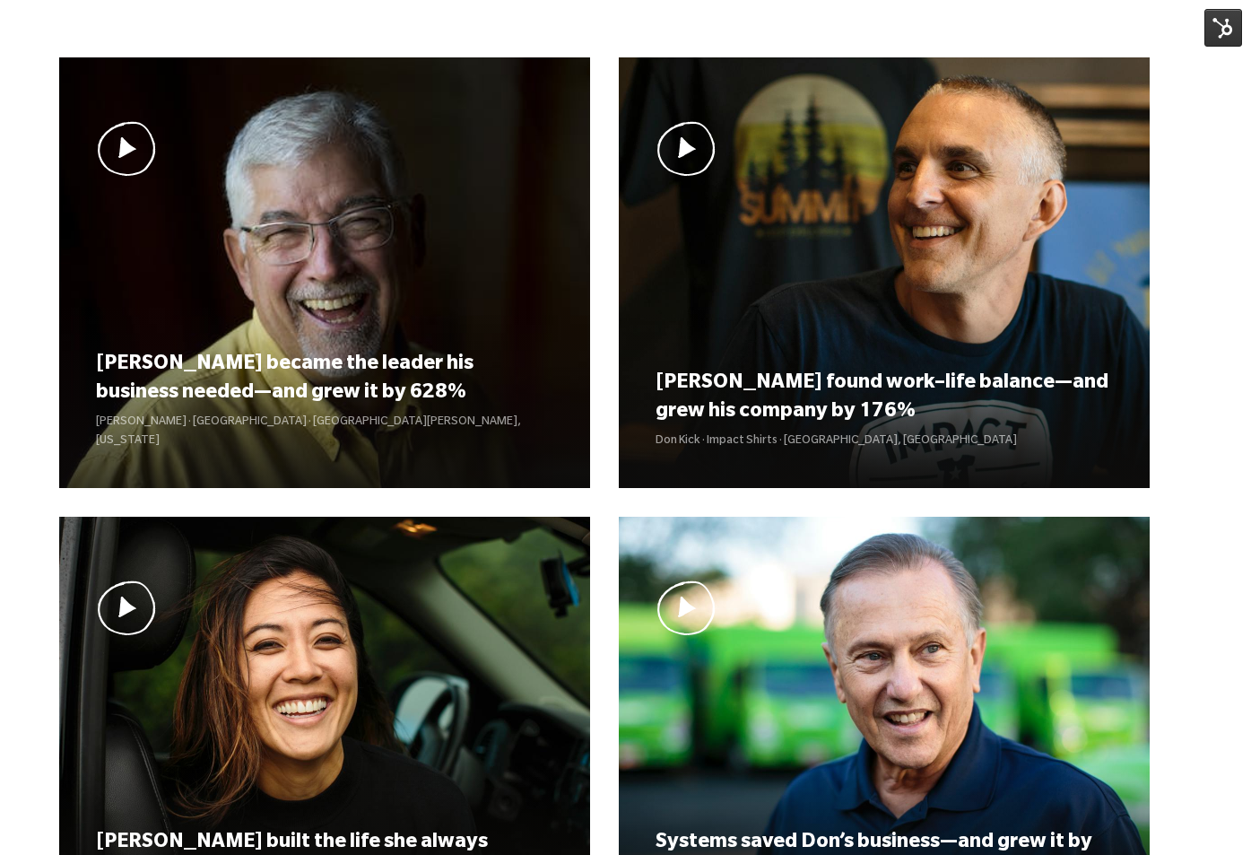
scroll to position [169, 0]
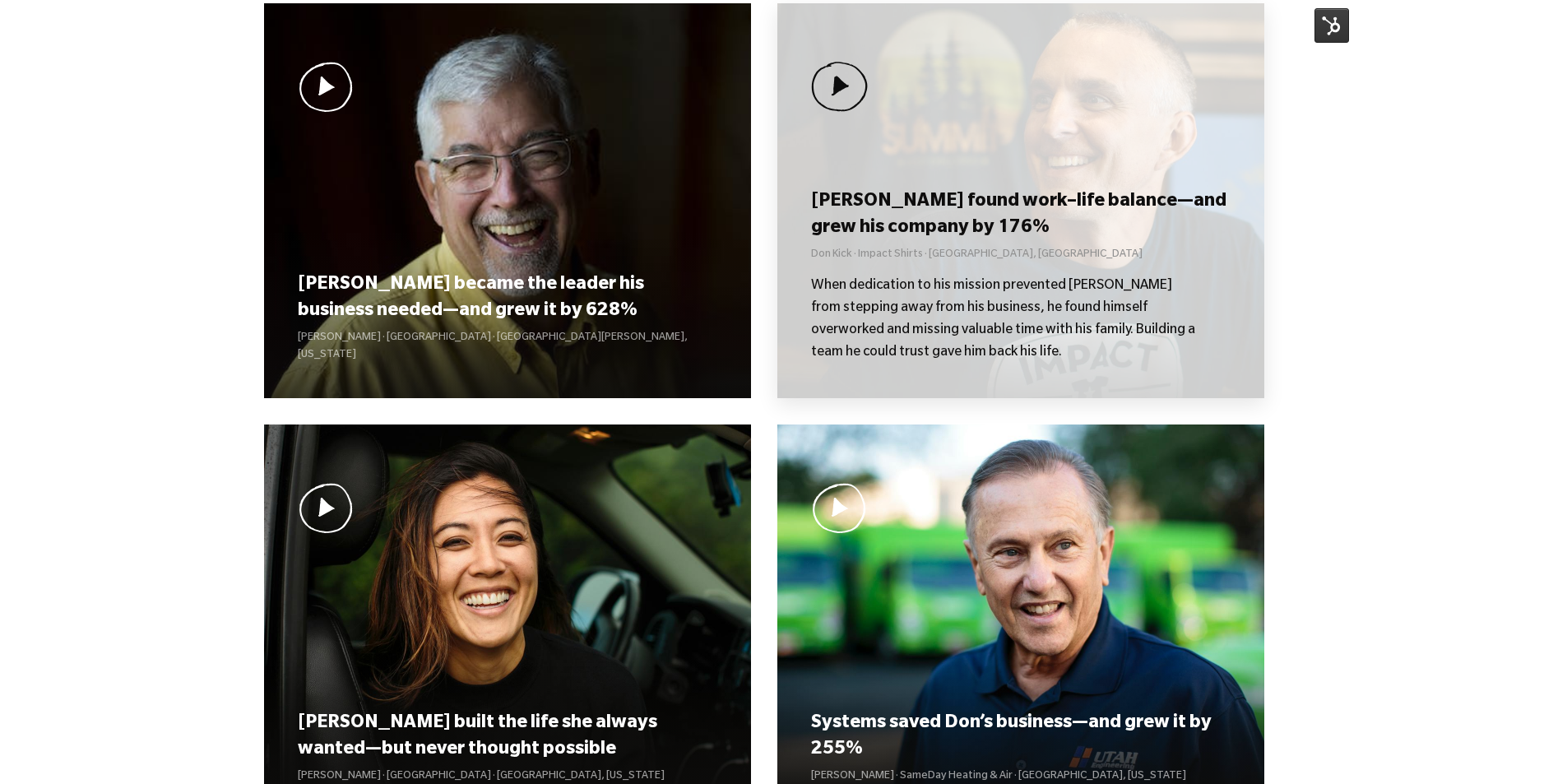
scroll to position [164, 0]
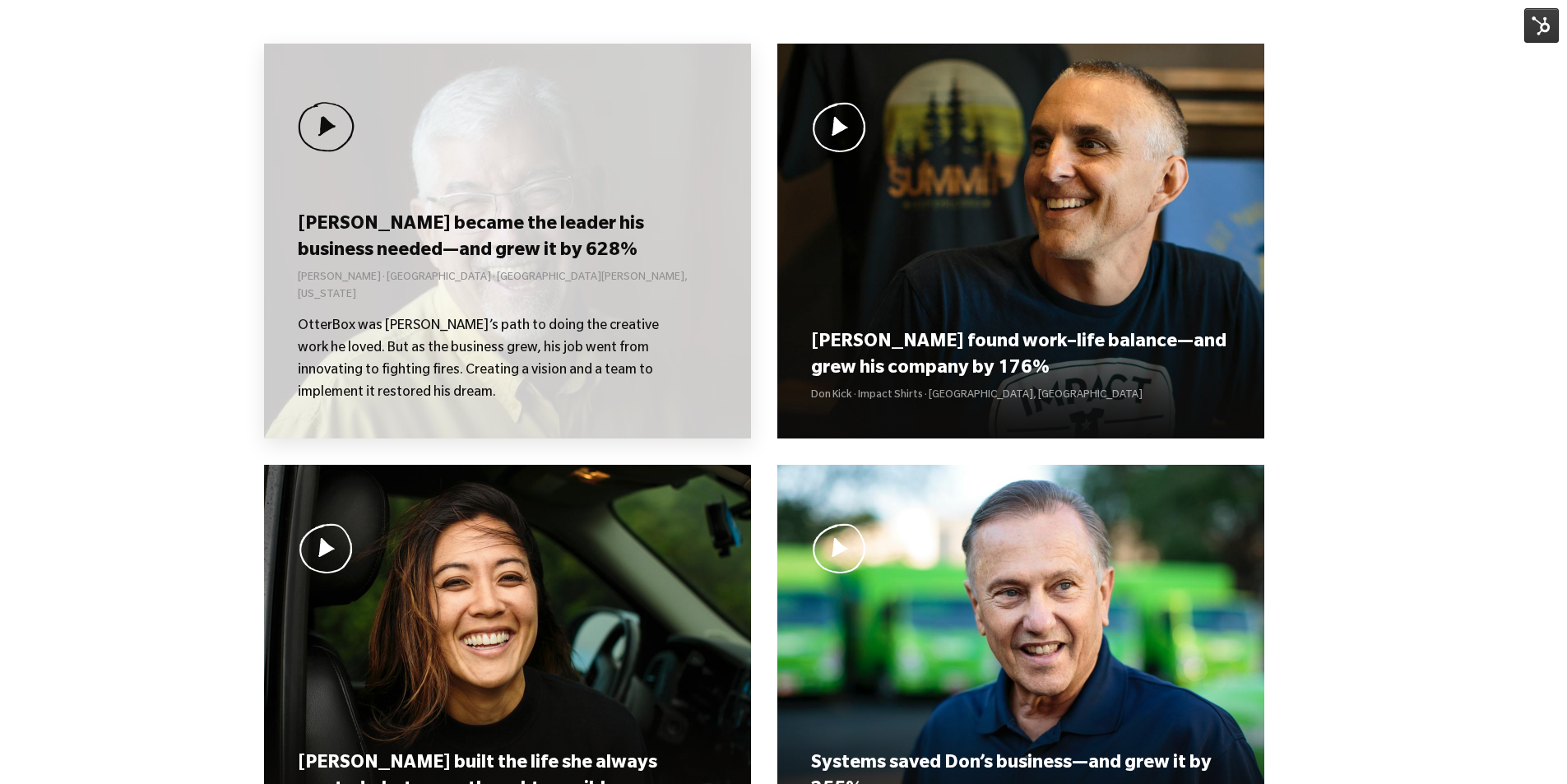
click at [486, 230] on h3 "[PERSON_NAME] became the leader his business needed—and grew it by 628%" at bounding box center [507, 238] width 418 height 51
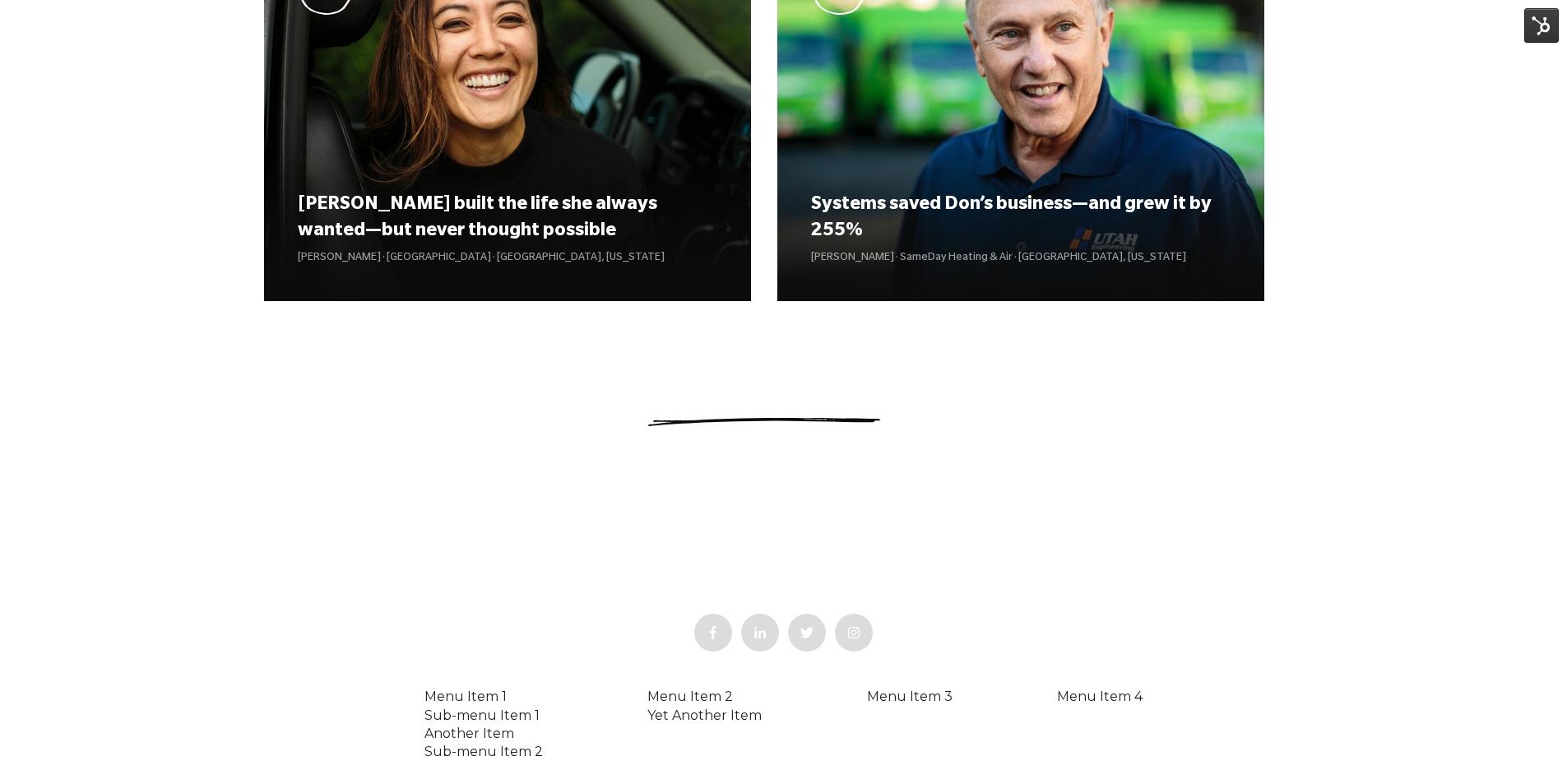
scroll to position [536, 0]
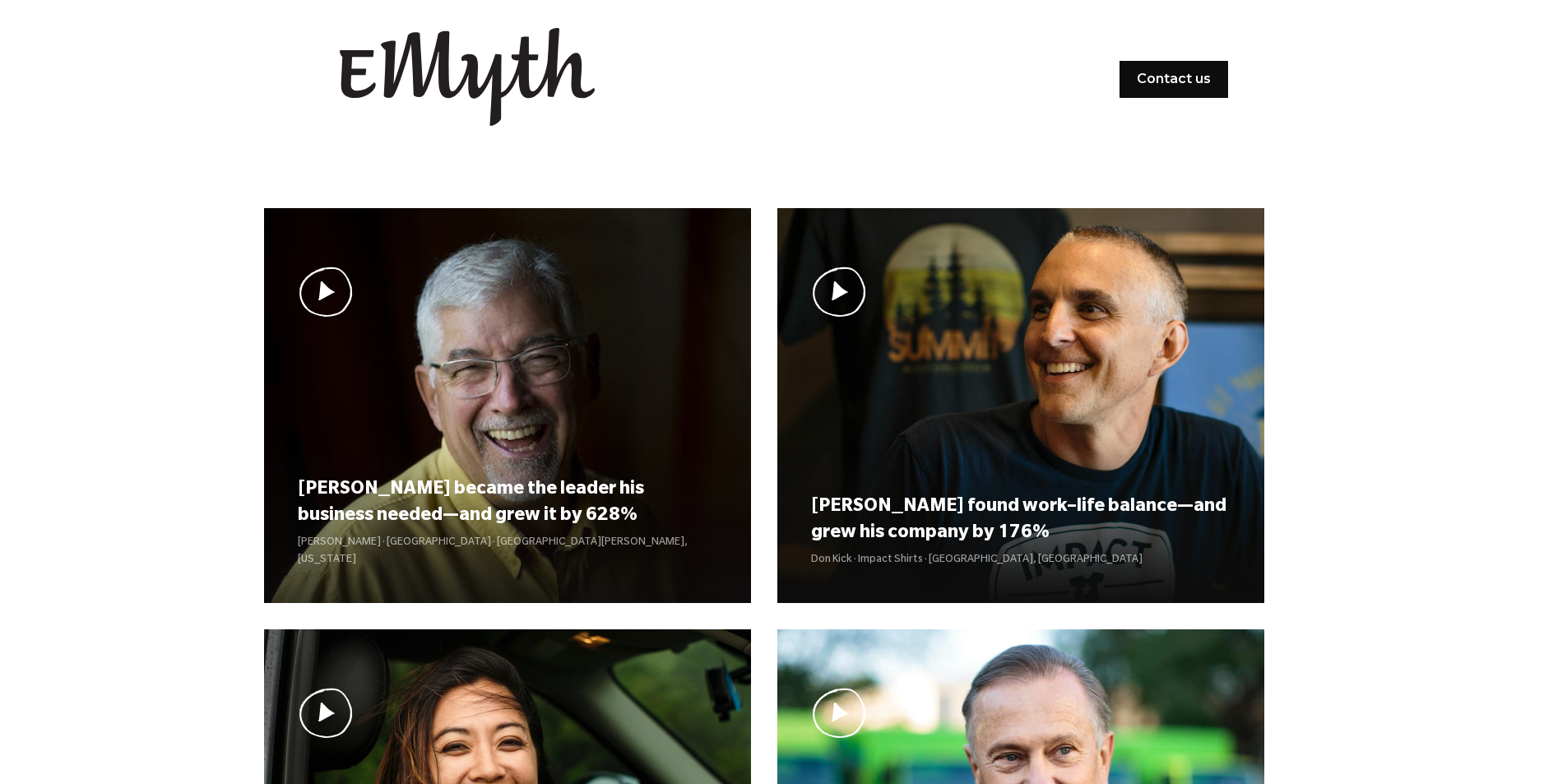
scroll to position [536, 0]
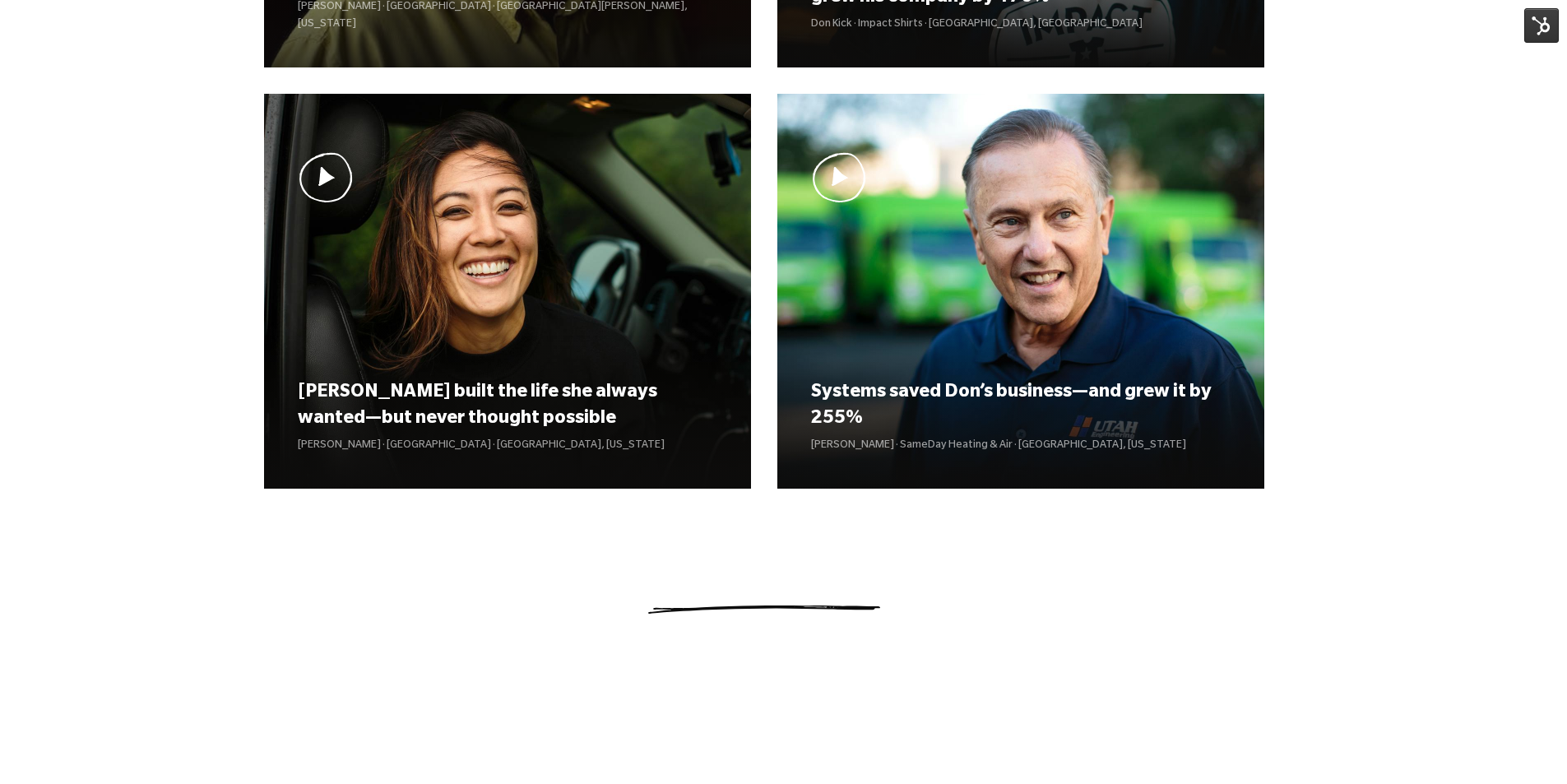
click at [1535, 28] on img at bounding box center [1542, 26] width 35 height 35
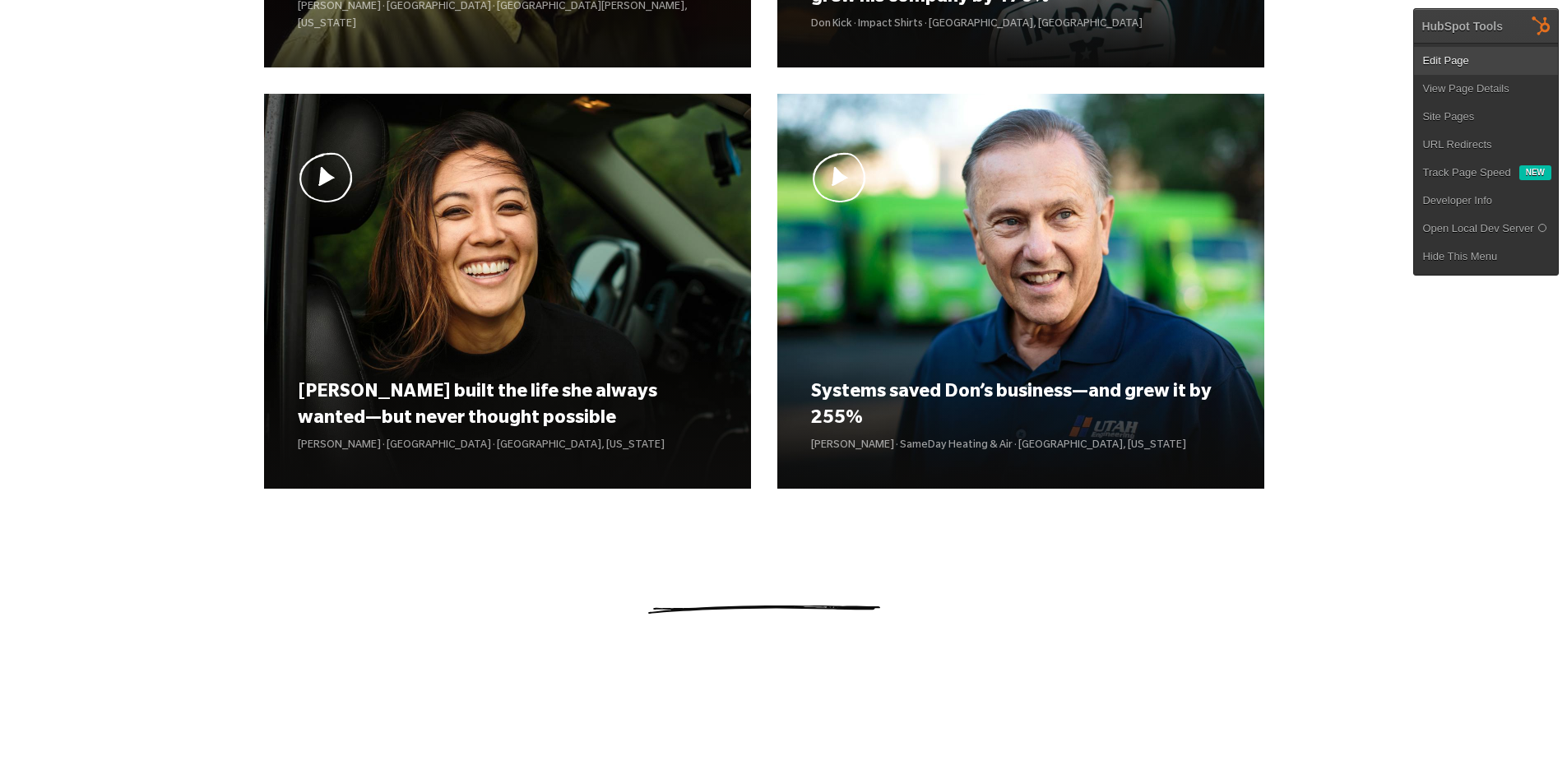
click at [1480, 56] on link "Edit Page" at bounding box center [1486, 61] width 144 height 28
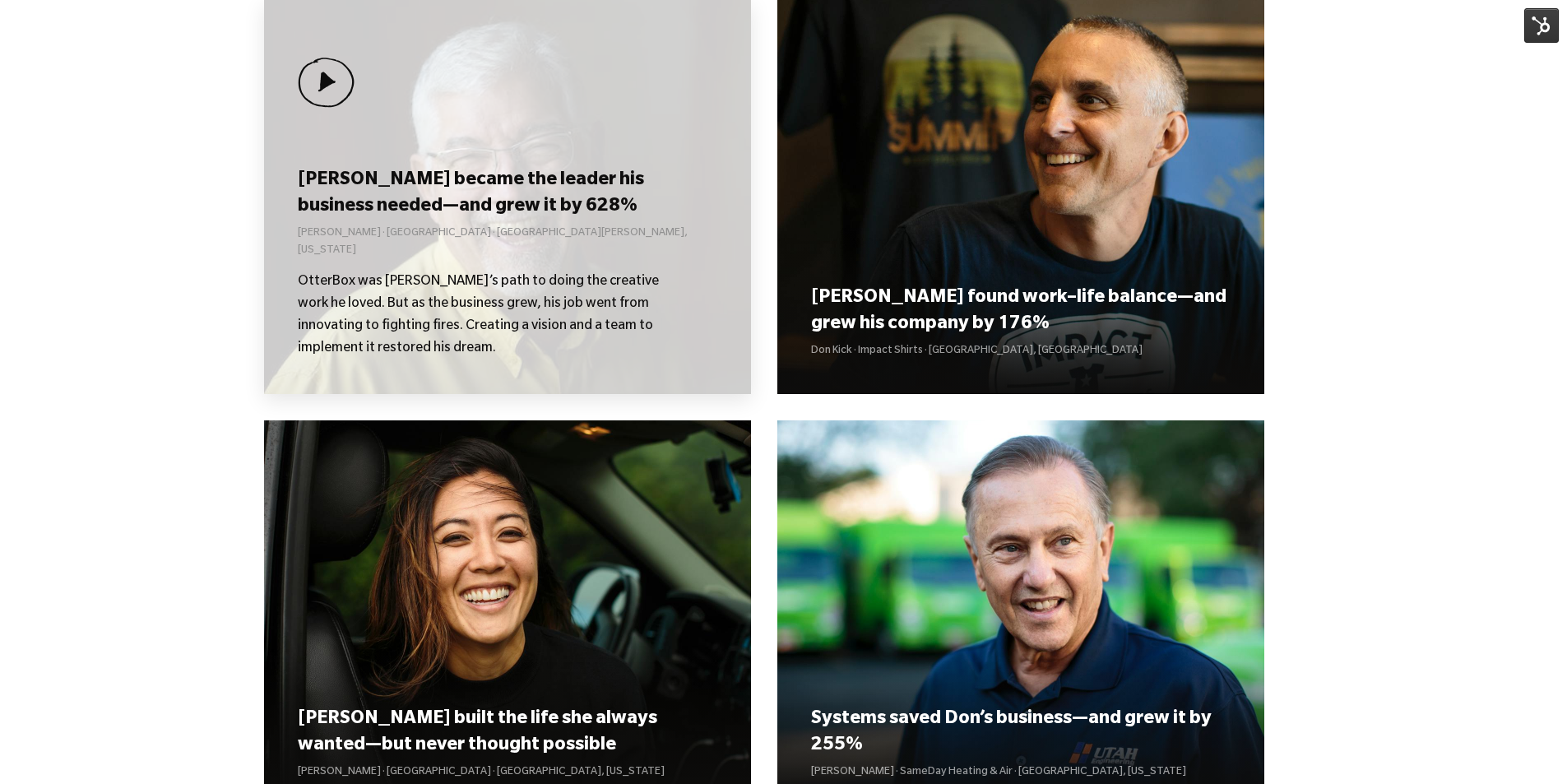
scroll to position [206, 0]
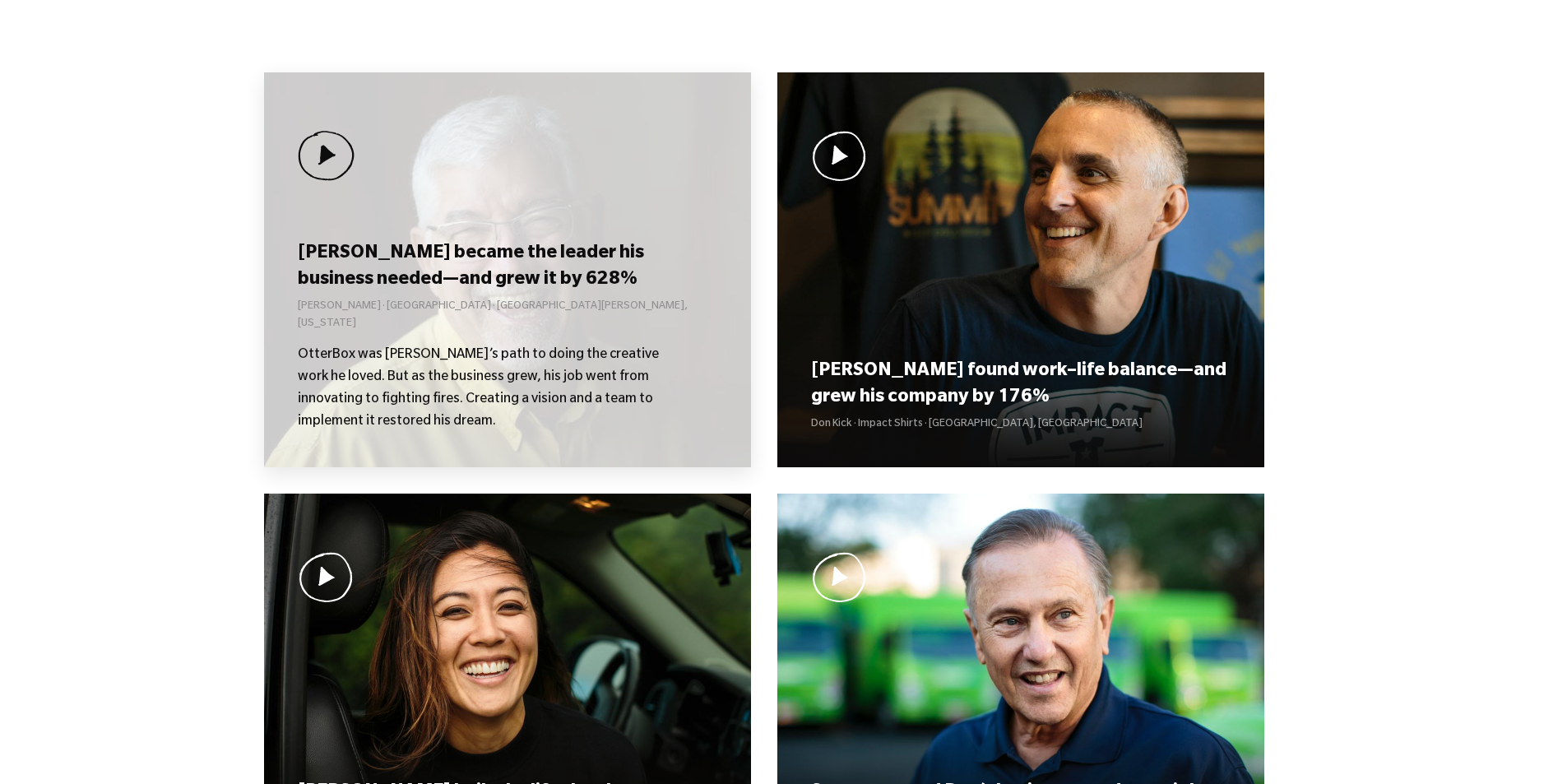
scroll to position [125, 0]
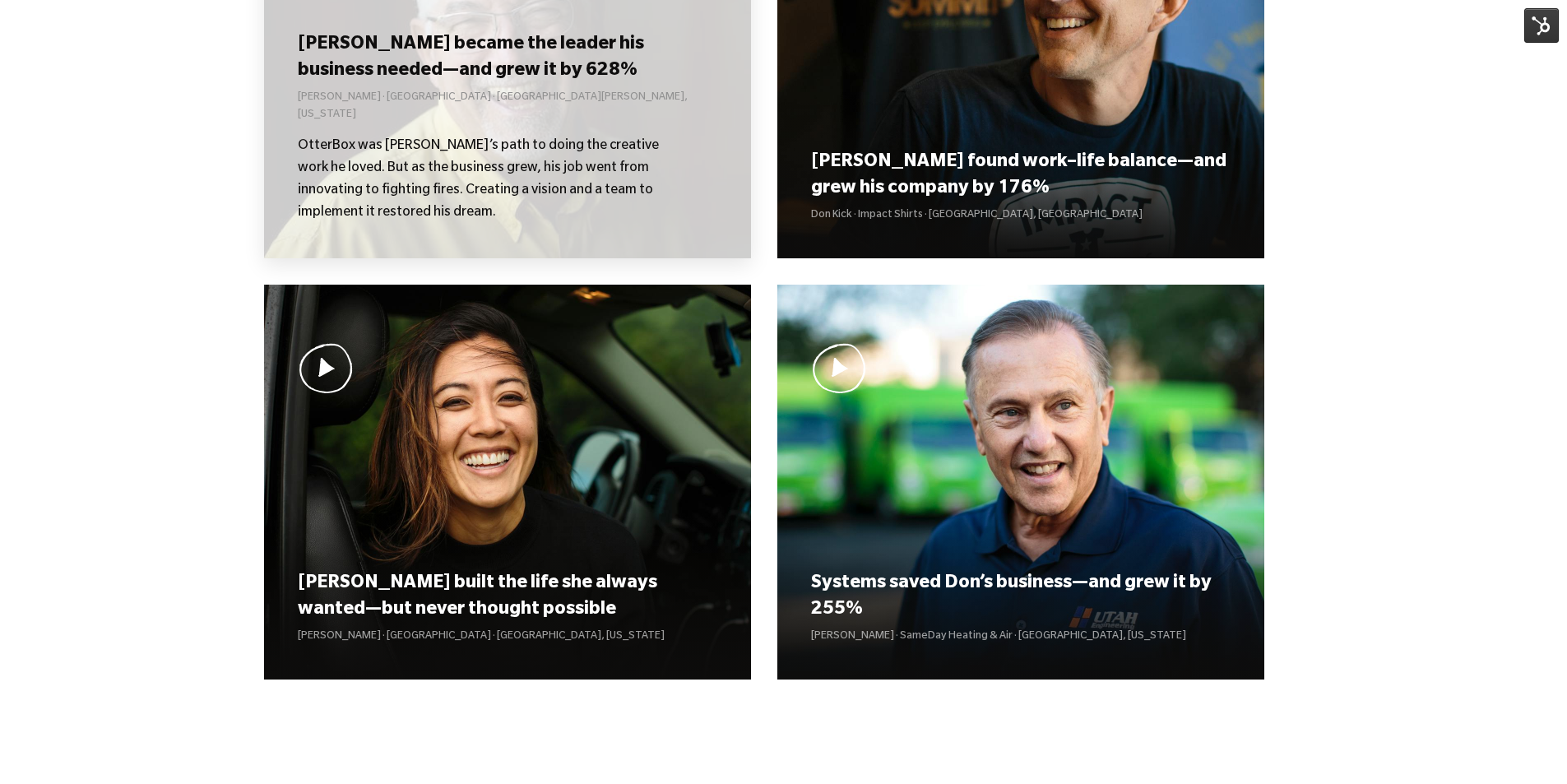
scroll to position [44, 0]
